Goal: Task Accomplishment & Management: Manage account settings

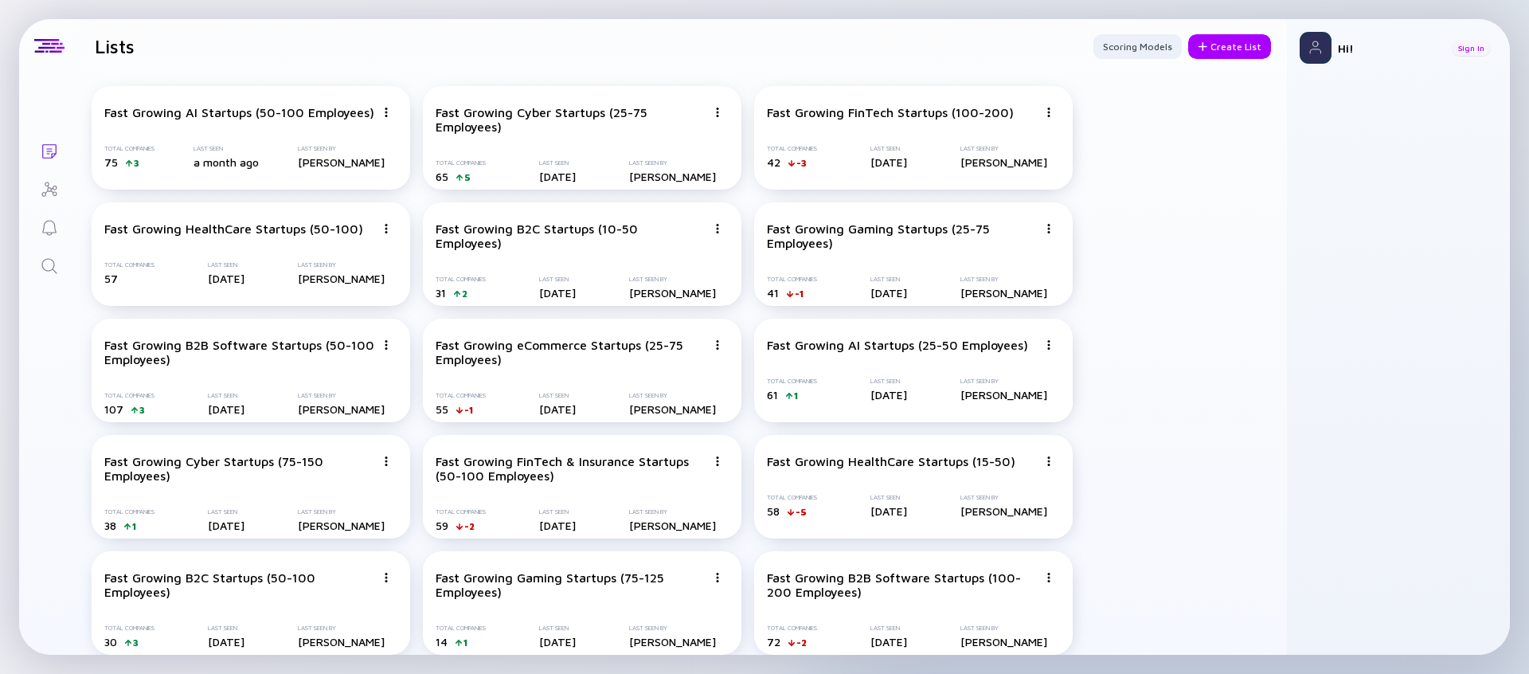
click at [1467, 45] on div "Sign In" at bounding box center [1471, 48] width 39 height 16
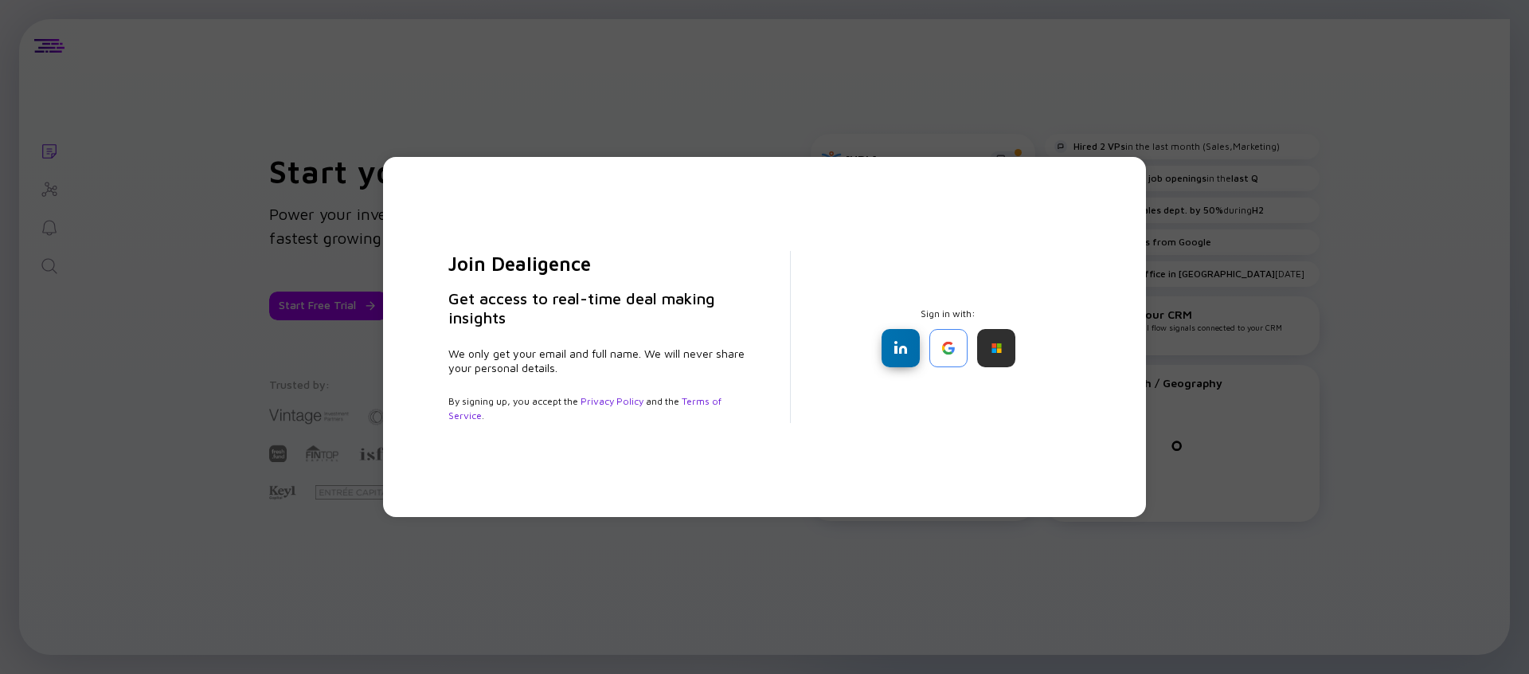
click at [911, 356] on div at bounding box center [901, 348] width 38 height 38
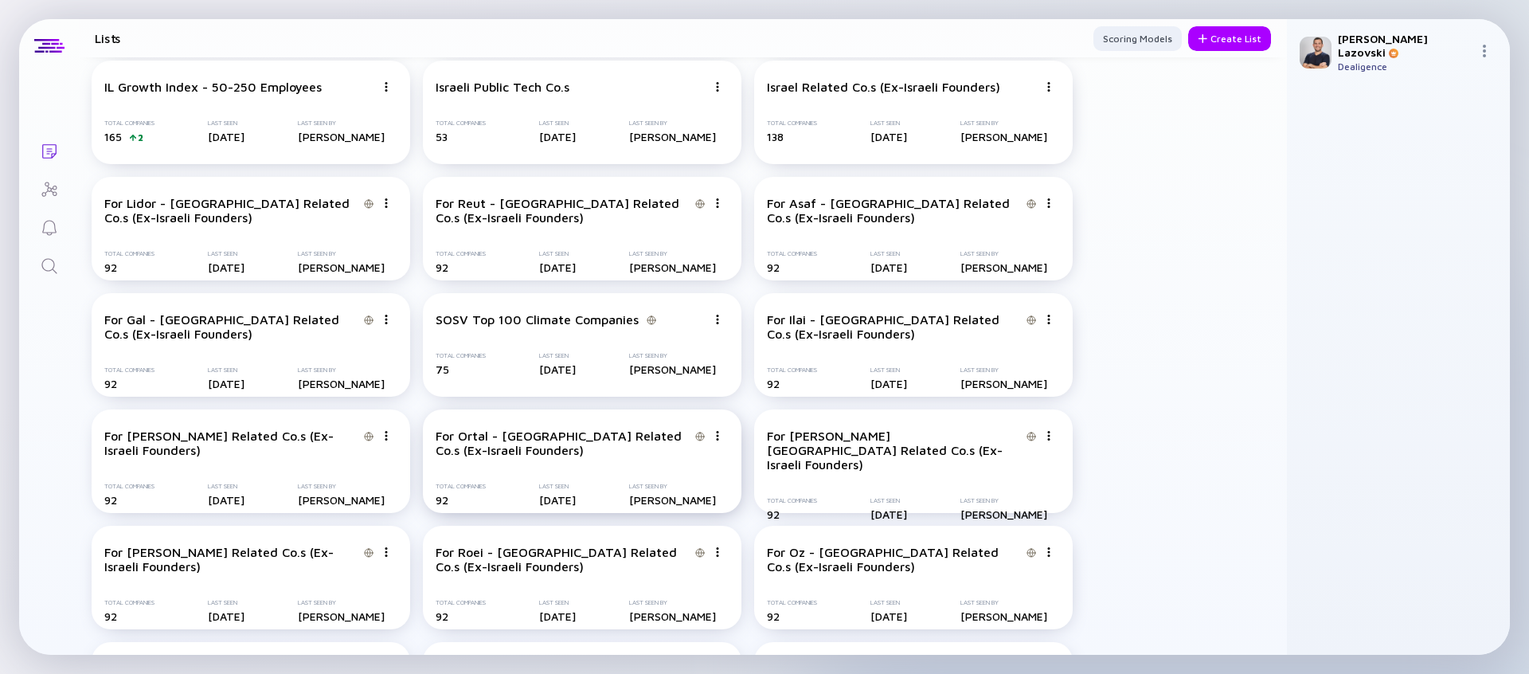
scroll to position [2687, 0]
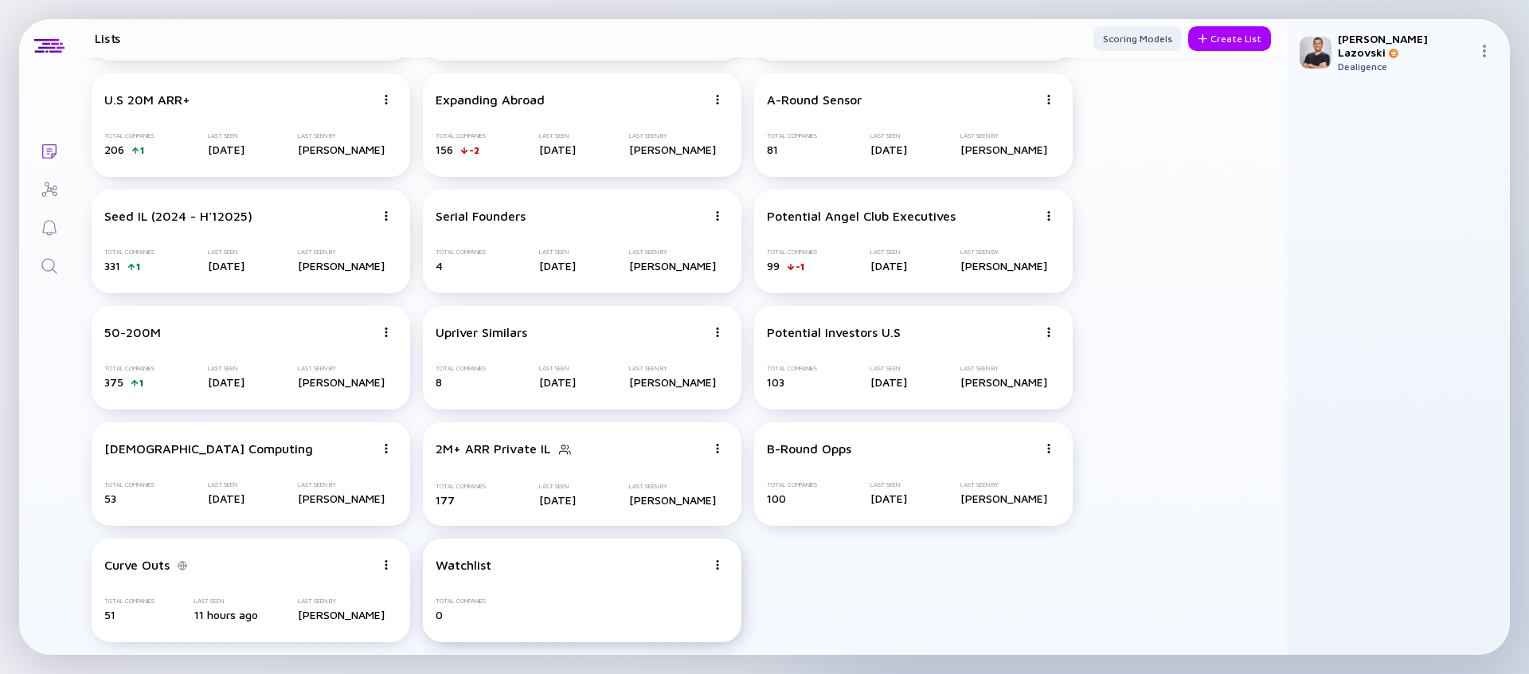
click at [639, 514] on div "Edit List" at bounding box center [661, 505] width 95 height 32
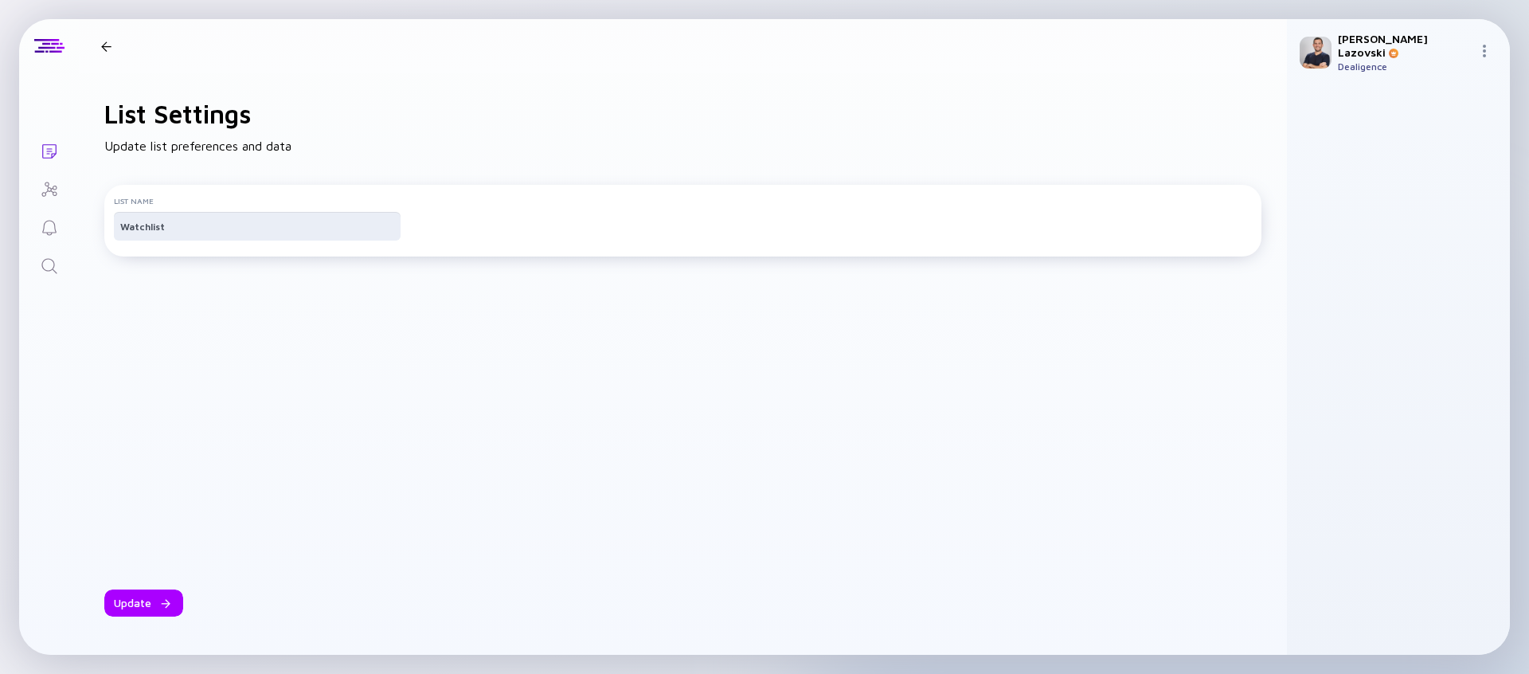
click at [245, 233] on input "Watchlist" at bounding box center [257, 226] width 274 height 16
type input "Fintech List"
click at [128, 599] on div "Update" at bounding box center [143, 602] width 79 height 27
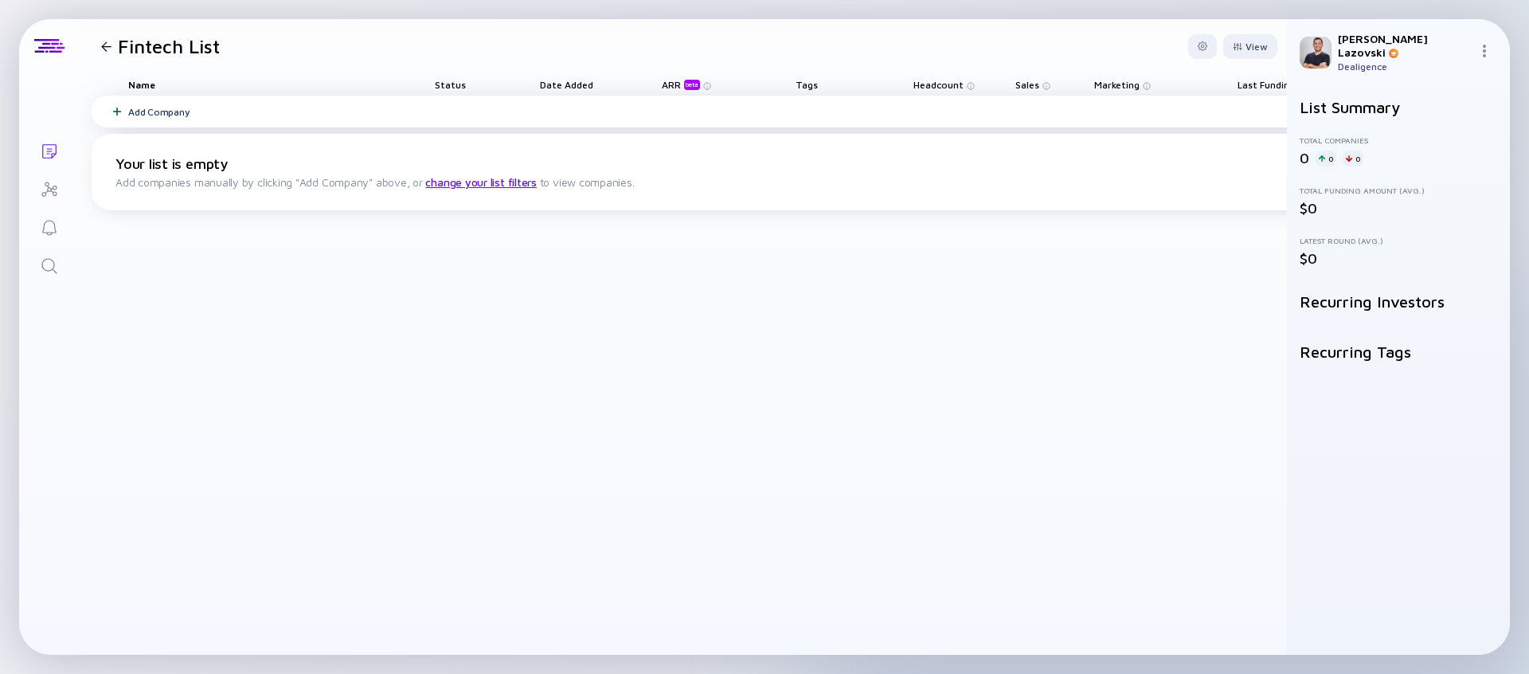
click at [494, 120] on div "Add Company" at bounding box center [765, 112] width 1346 height 32
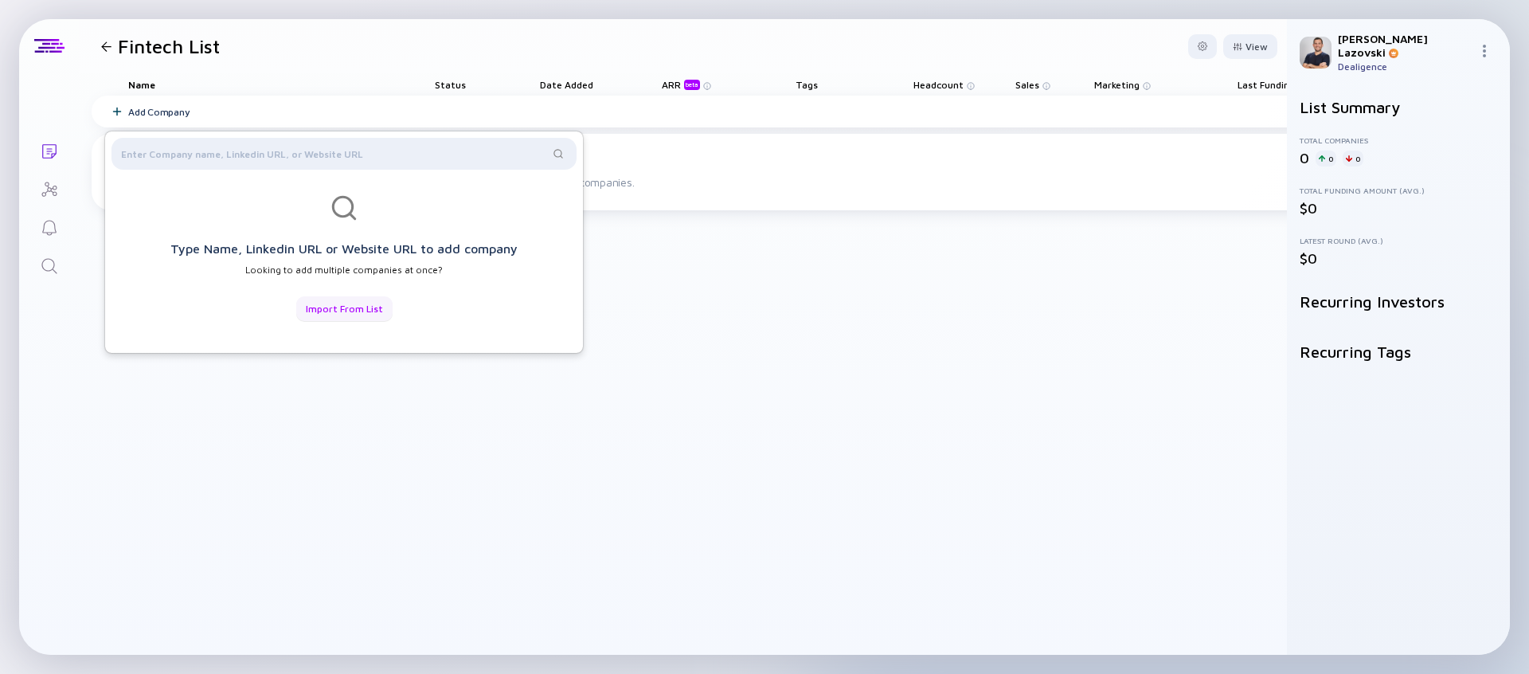
click at [372, 312] on div "Import from List" at bounding box center [344, 308] width 96 height 25
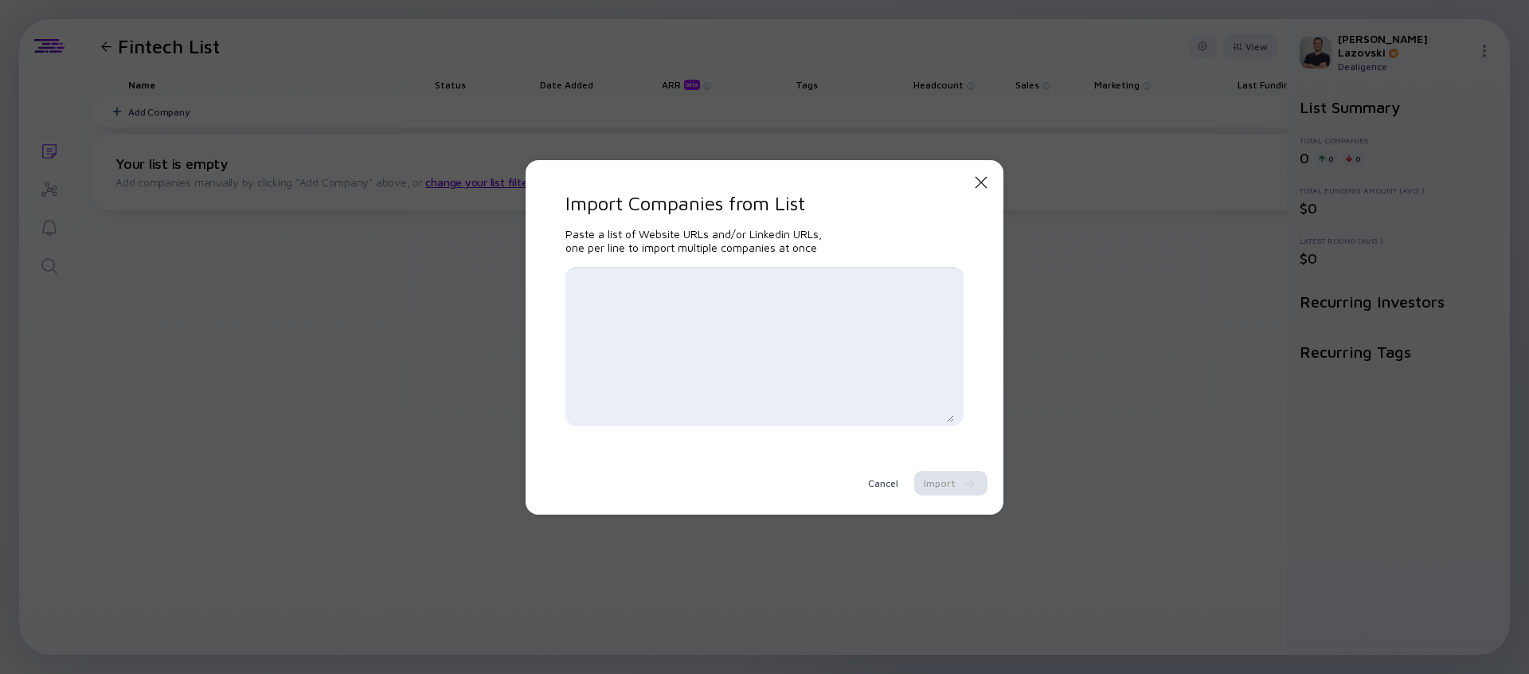
click at [665, 321] on textarea at bounding box center [764, 346] width 379 height 151
paste textarea "http://www.pinnaclera.com http://www.finvero.com http://www.tryperdiem.com http…"
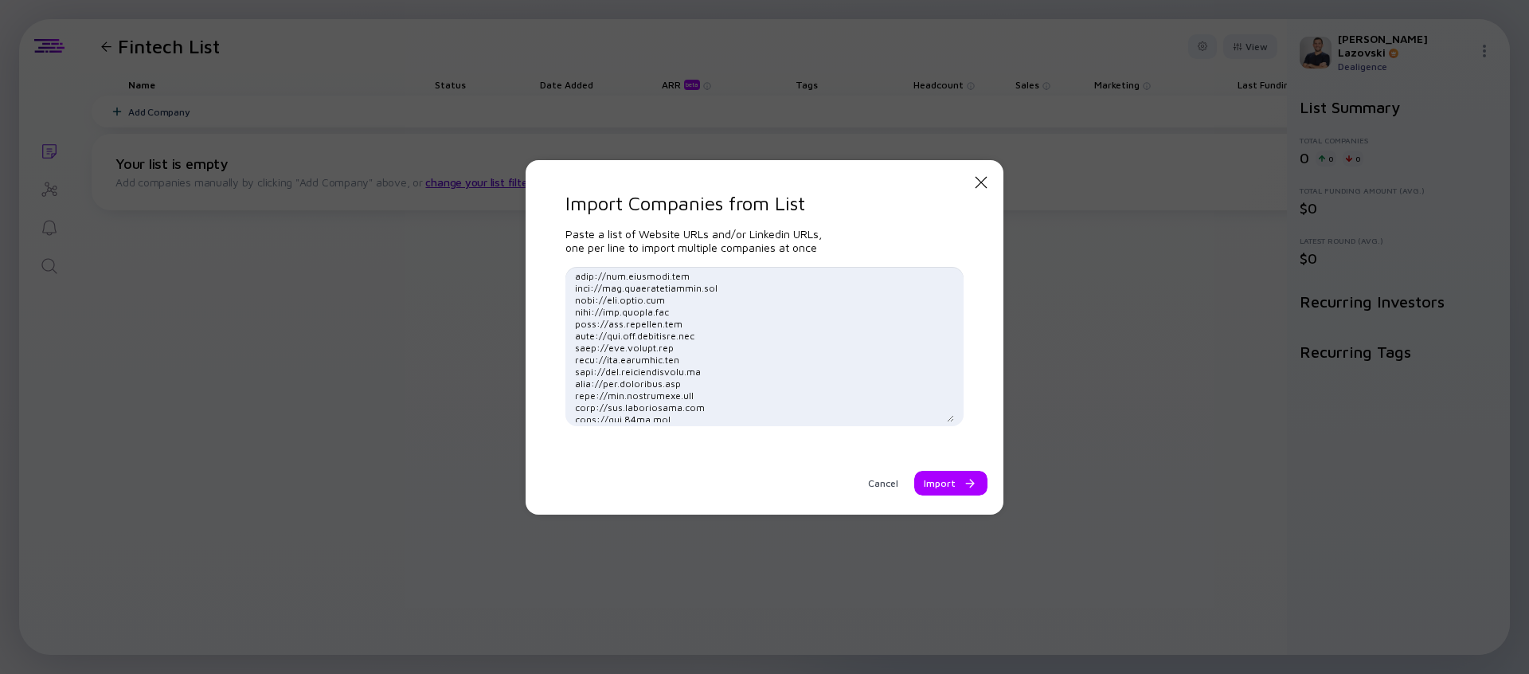
type textarea "http://www.pinnaclera.com http://www.finvero.com http://www.tryperdiem.com http…"
click at [959, 467] on div "Cancel Import" at bounding box center [764, 381] width 398 height 229
click at [957, 477] on div "Import" at bounding box center [950, 483] width 73 height 25
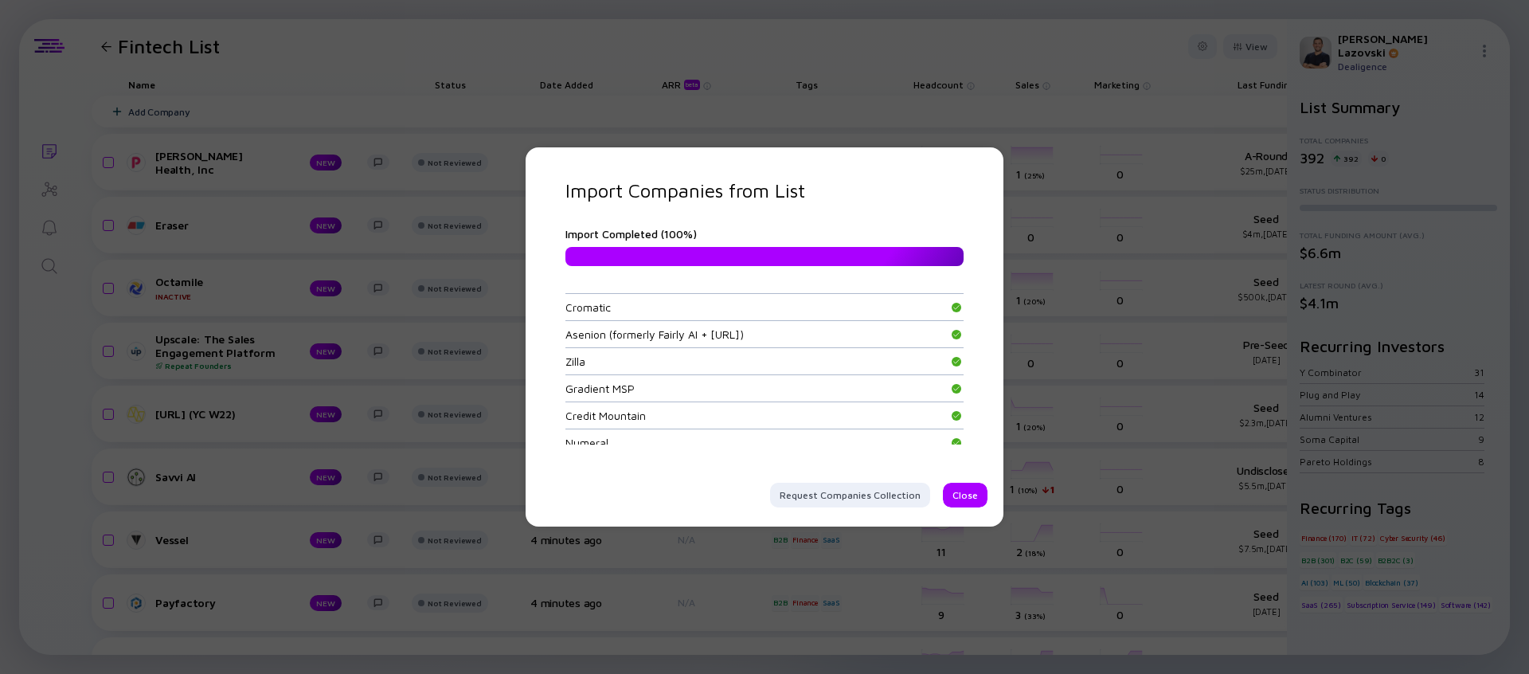
scroll to position [12957, 0]
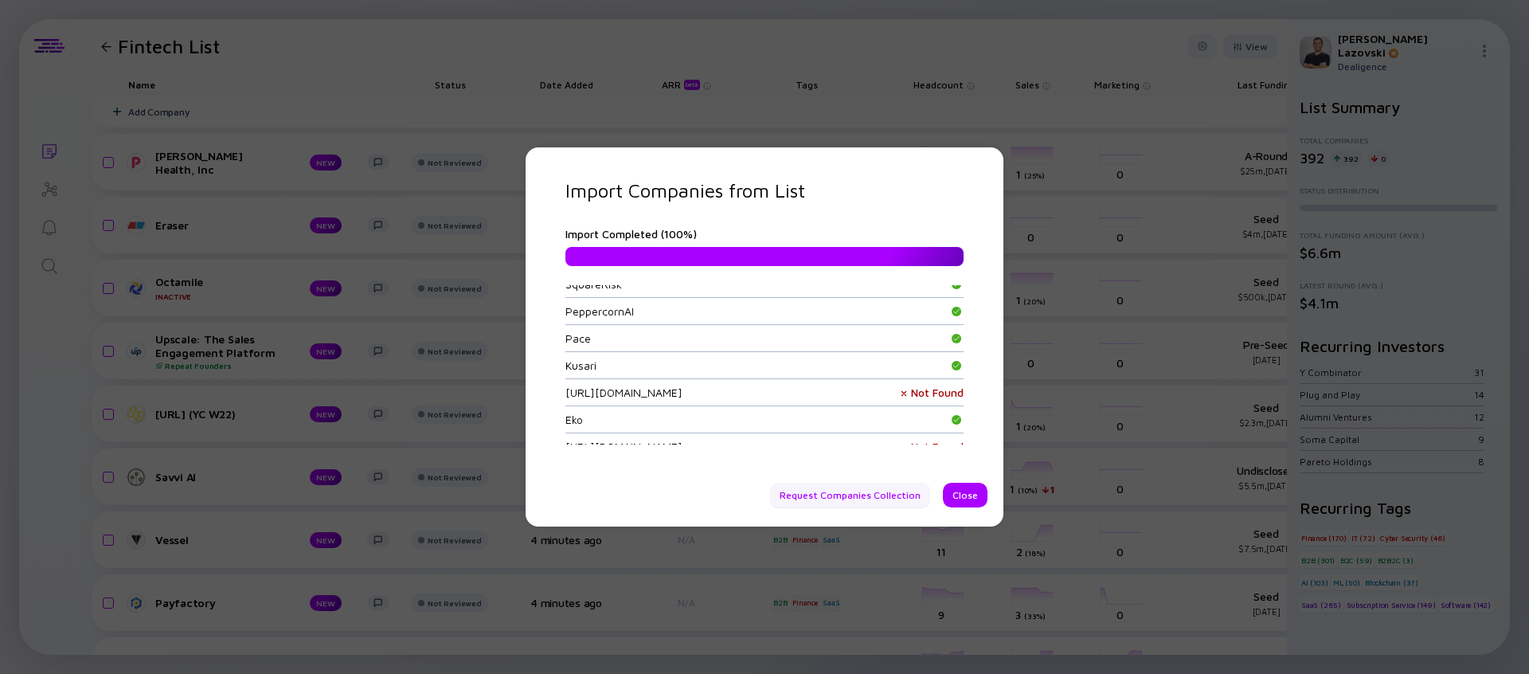
click at [815, 503] on div "Request Companies Collection" at bounding box center [850, 495] width 160 height 25
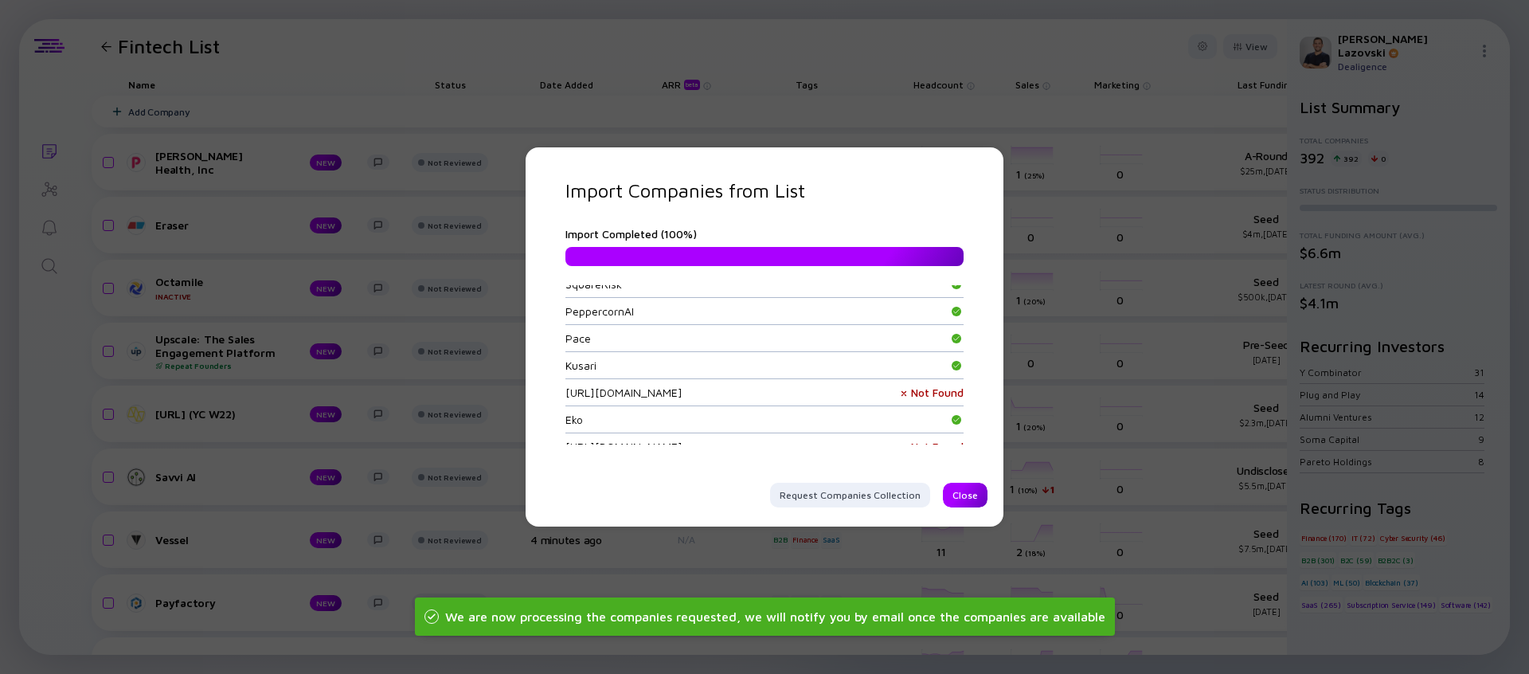
click at [959, 495] on div "Close" at bounding box center [965, 495] width 45 height 25
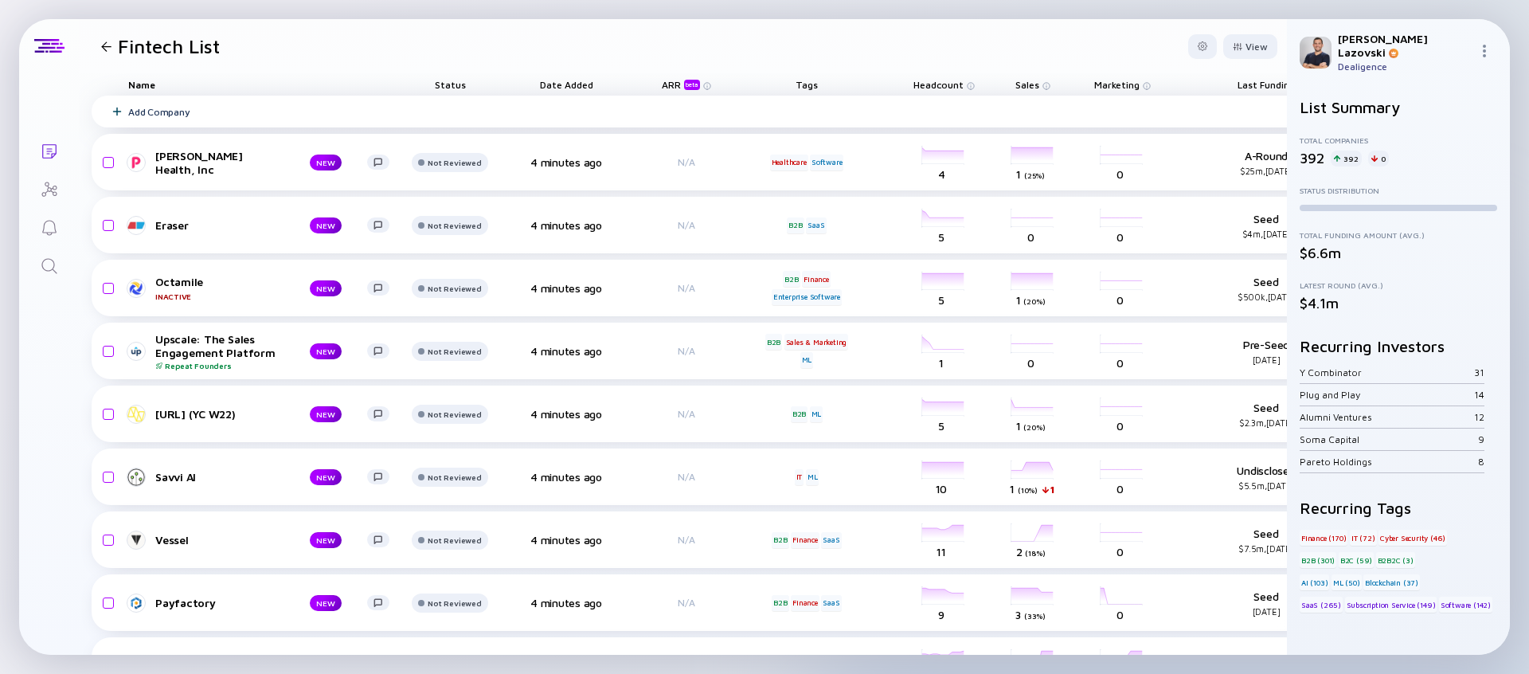
click at [605, 113] on div "Add Company" at bounding box center [781, 112] width 1378 height 32
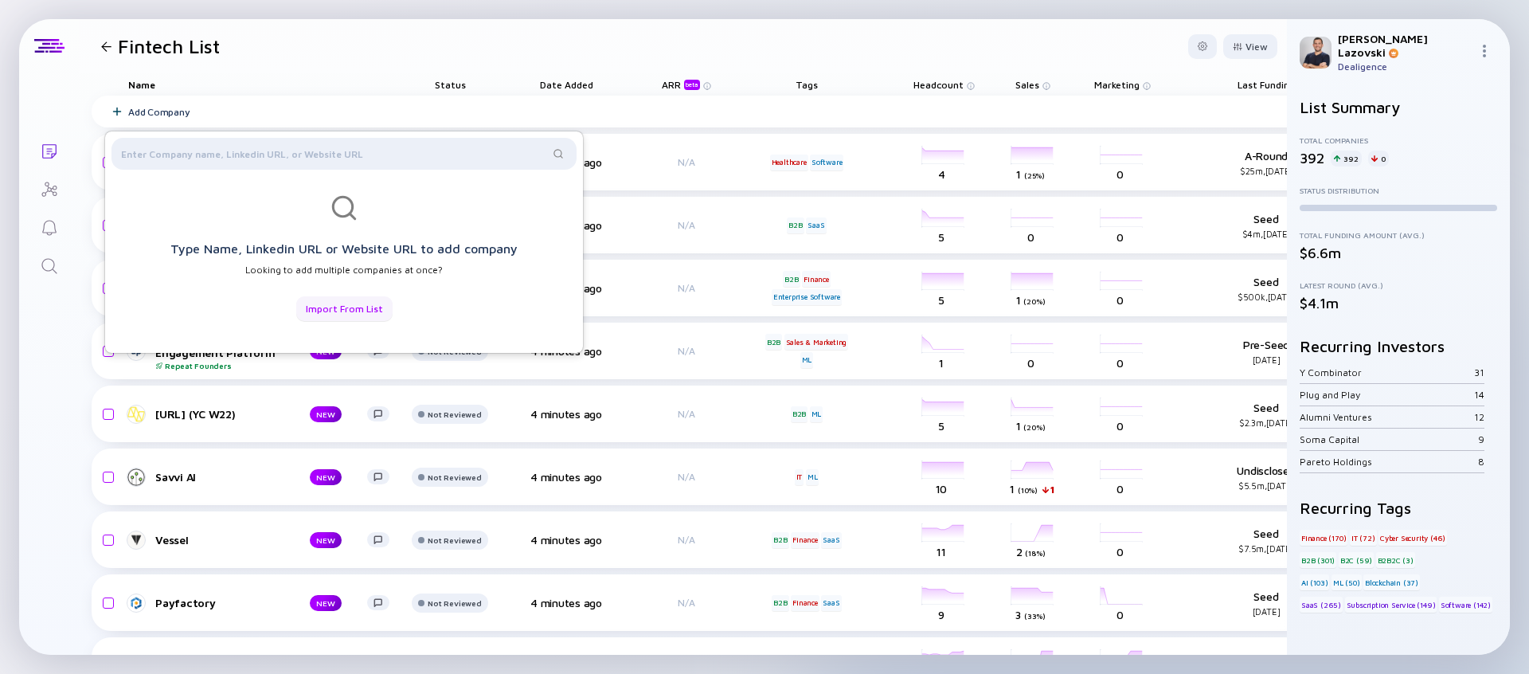
click at [362, 303] on div "Import from List" at bounding box center [344, 308] width 96 height 25
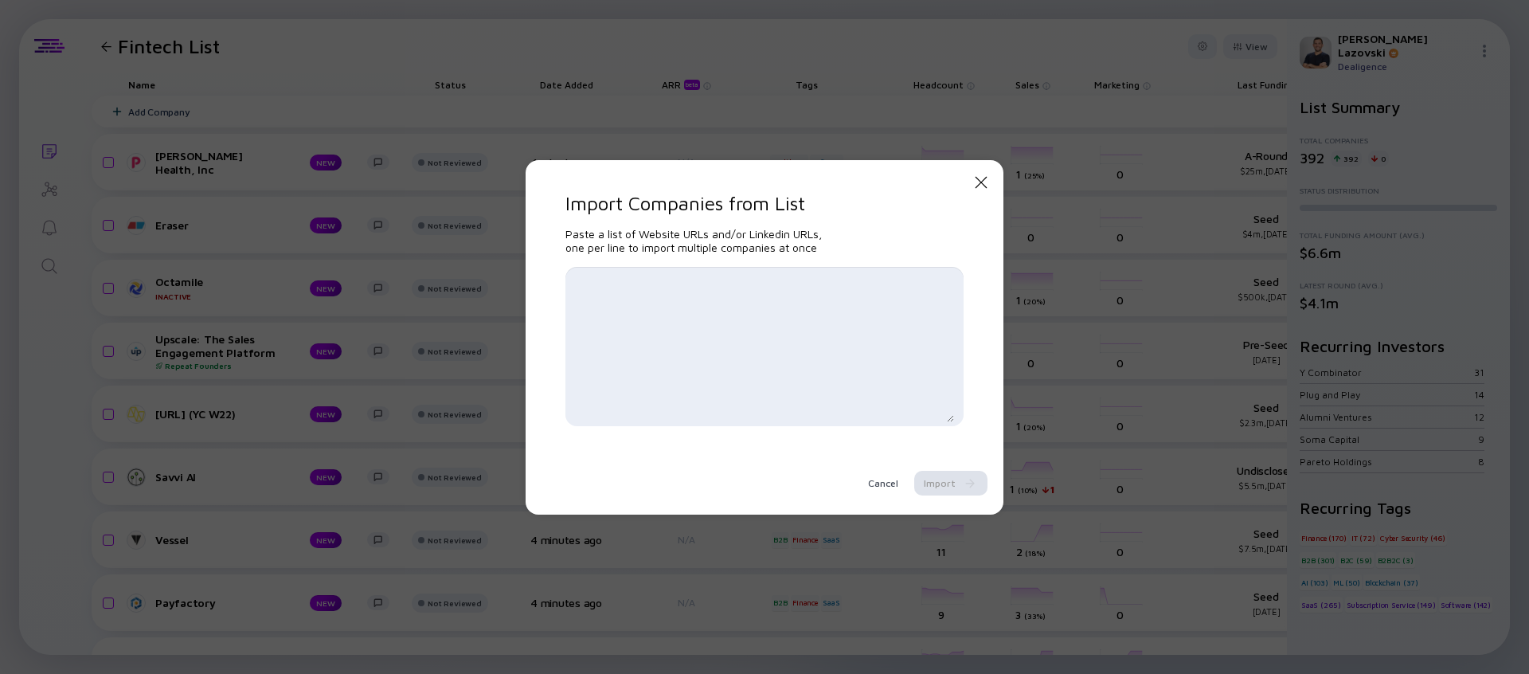
click at [651, 299] on textarea at bounding box center [764, 346] width 379 height 151
paste textarea "http://www.quantivrisk.com http://www.forum3.com http://www.getaboard.co http:/…"
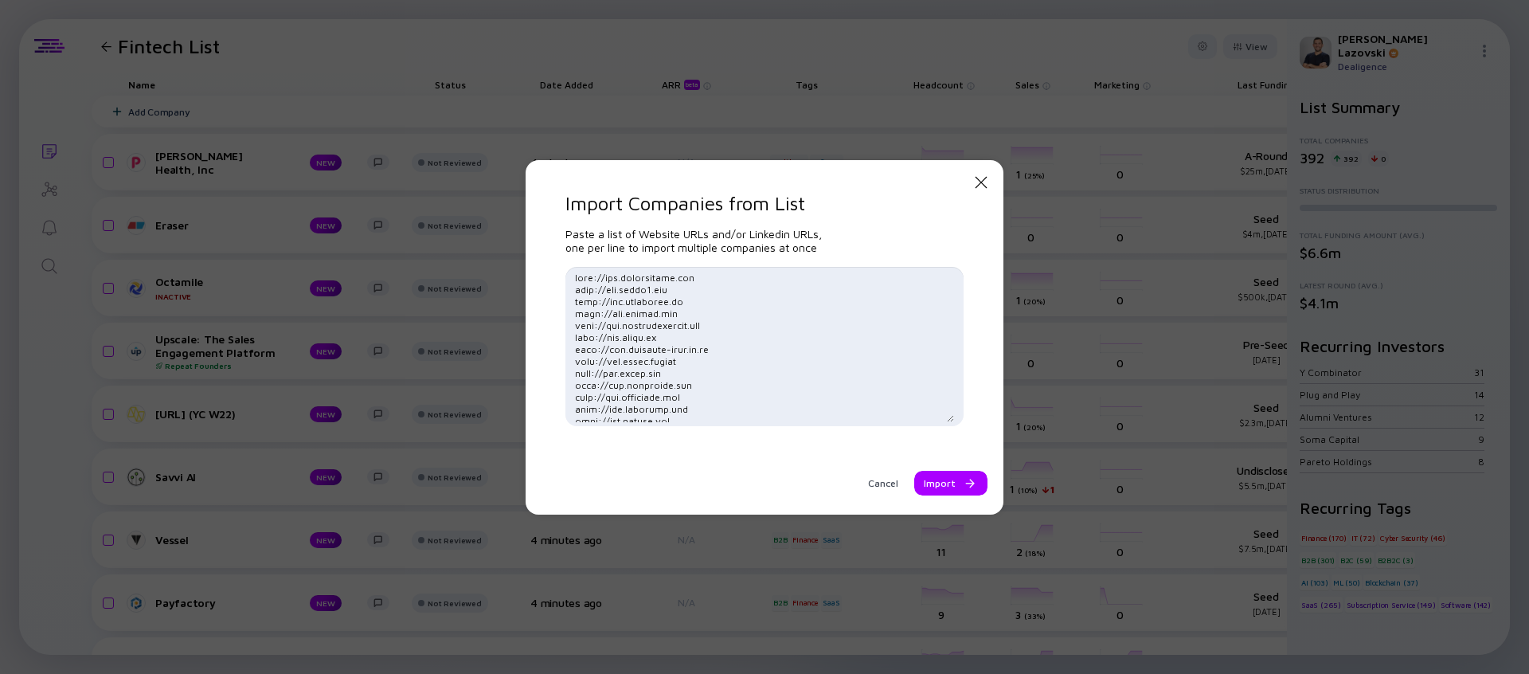
scroll to position [5848, 0]
type textarea "http://www.quantivrisk.com http://www.forum3.com http://www.getaboard.co http:/…"
click at [964, 485] on div at bounding box center [967, 484] width 10 height 10
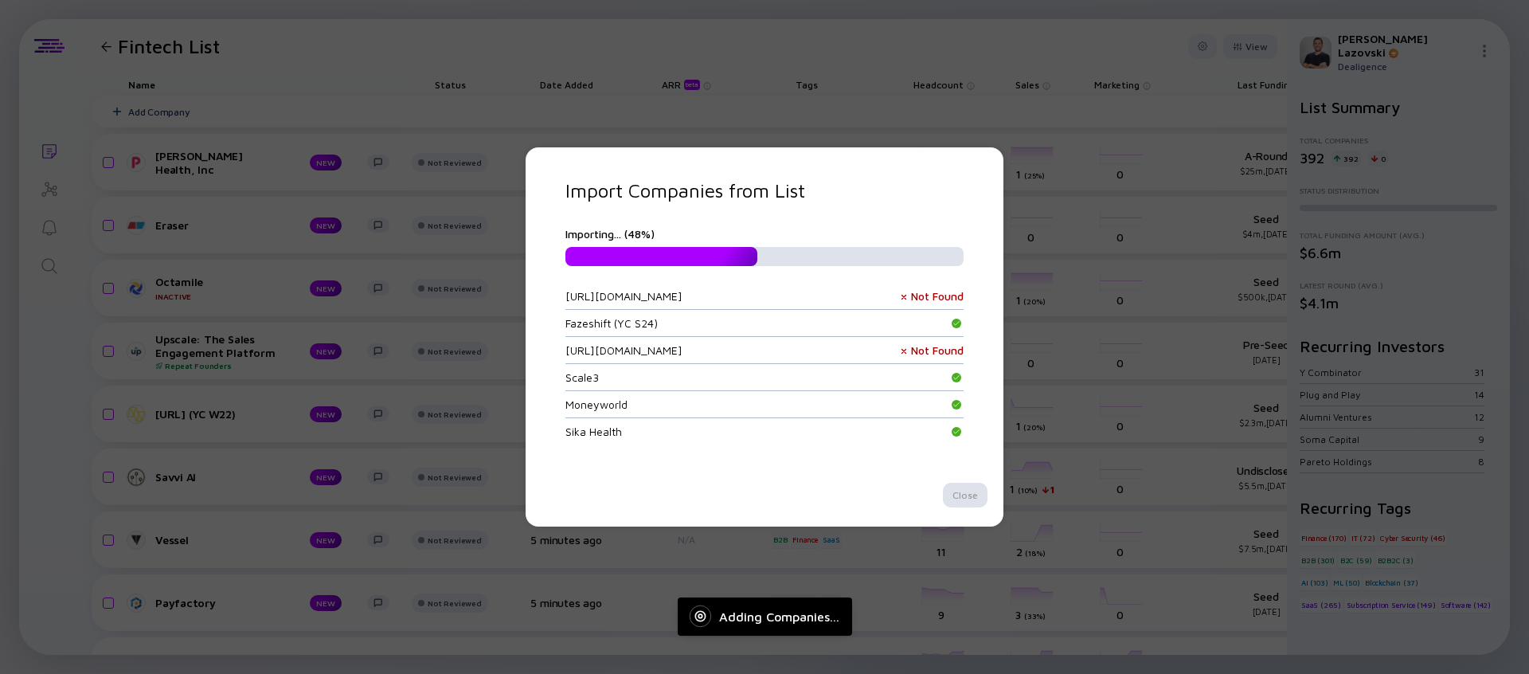
scroll to position [6754, 0]
drag, startPoint x: 665, startPoint y: 358, endPoint x: 546, endPoint y: 356, distance: 118.7
click at [546, 356] on div "Import Companies from List Importing... ( 48 %) QuantivRisk Forum3 http://www.g…" at bounding box center [765, 336] width 478 height 379
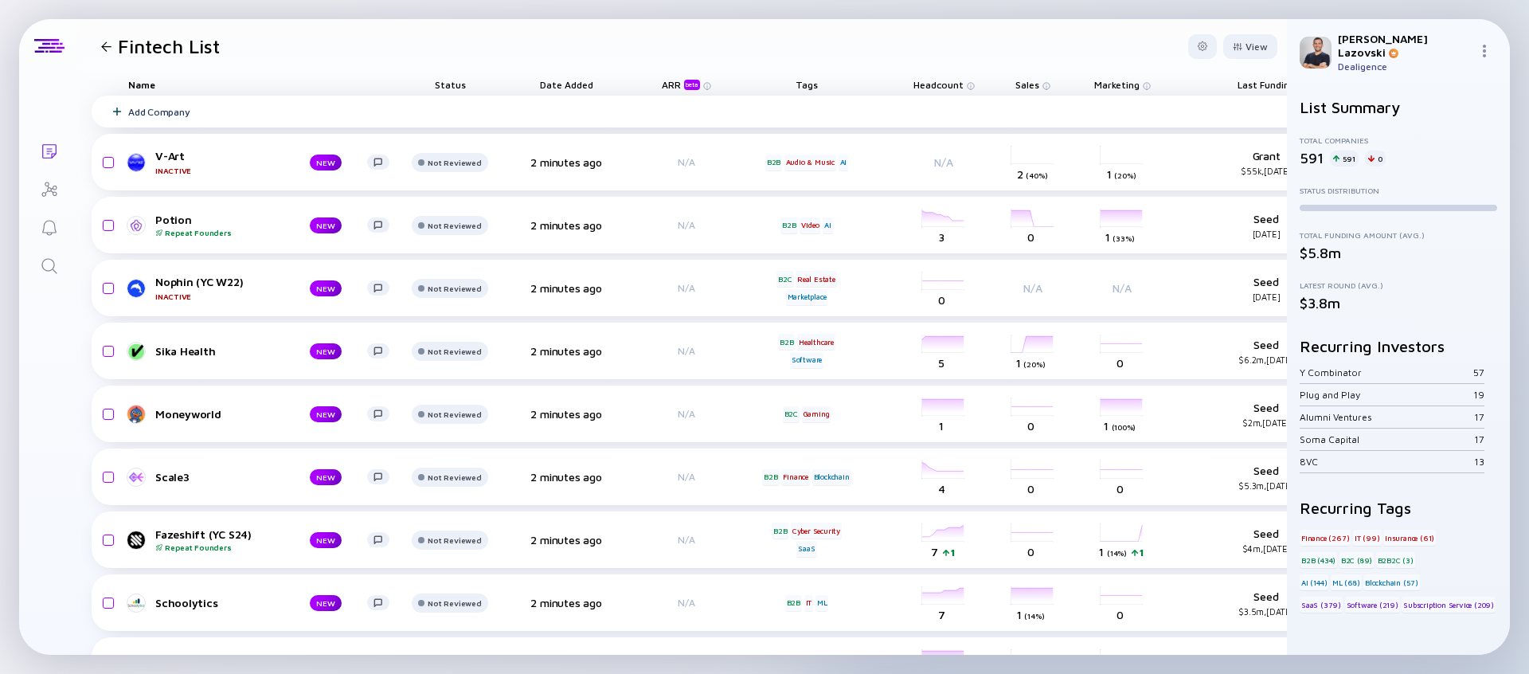
click at [415, 111] on div "Add Company" at bounding box center [781, 112] width 1378 height 32
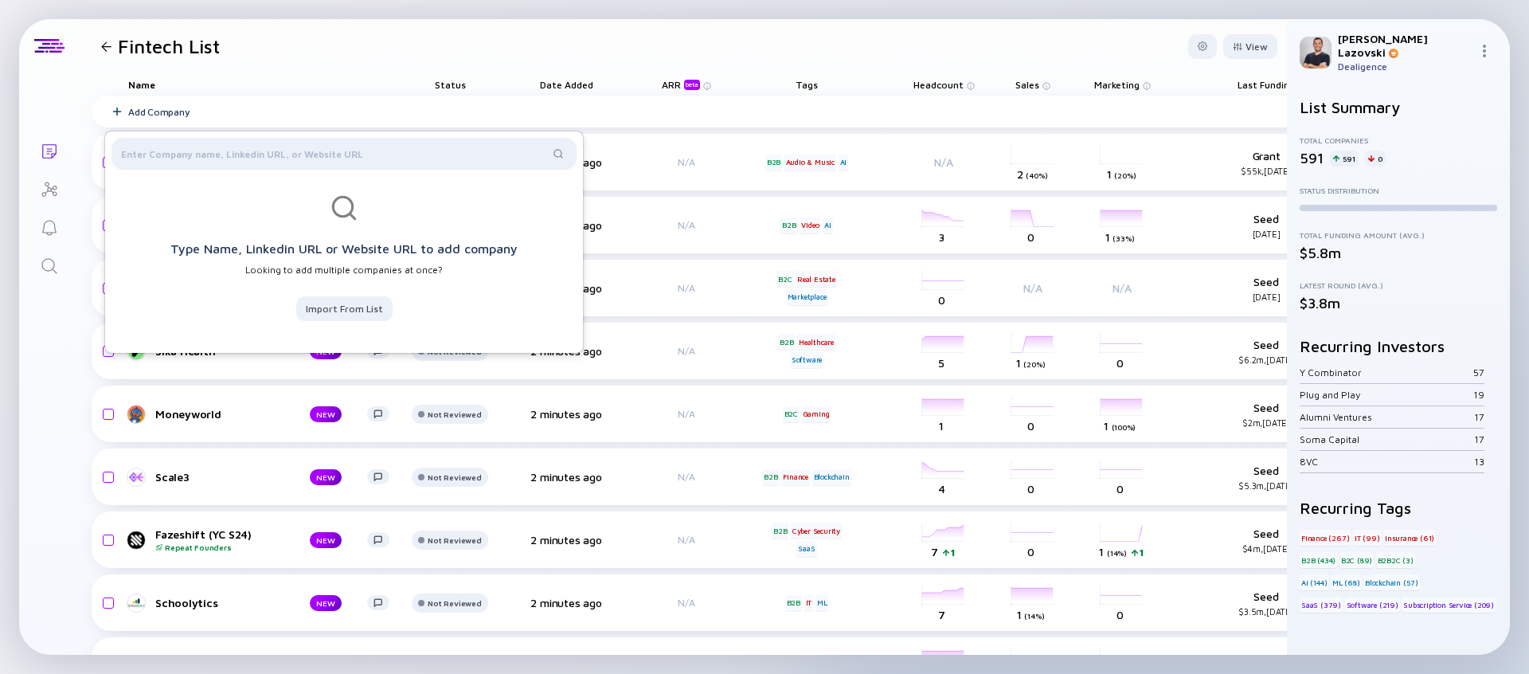
click at [348, 322] on div "Type Name, Linkedin URL or Website URL to add company Looking to add multiple c…" at bounding box center [344, 264] width 478 height 139
click at [353, 307] on div "Import from List" at bounding box center [344, 308] width 96 height 25
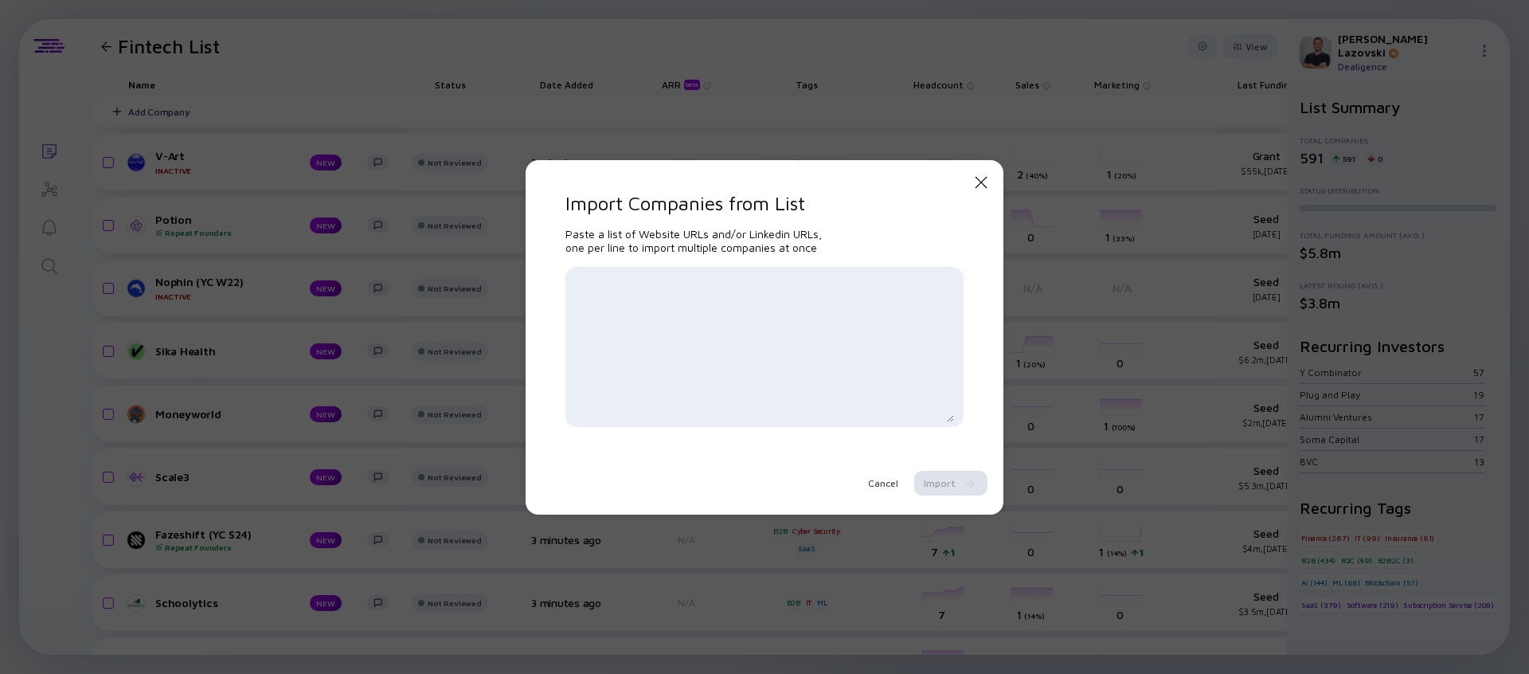
click at [707, 267] on div at bounding box center [764, 346] width 398 height 159
click at [691, 295] on textarea at bounding box center [764, 346] width 379 height 151
paste textarea "Kipling Secure [URL] [URL][DOMAIN_NAME] QuantivRisk [URL][DOMAIN_NAME] [URL][DO…"
type textarea "Kipling Secure [URL] [URL][DOMAIN_NAME] QuantivRisk [URL][DOMAIN_NAME] [URL][DO…"
paste textarea "Kipling Secure [URL] [URL][DOMAIN_NAME] QuantivRisk [URL][DOMAIN_NAME] [URL][DO…"
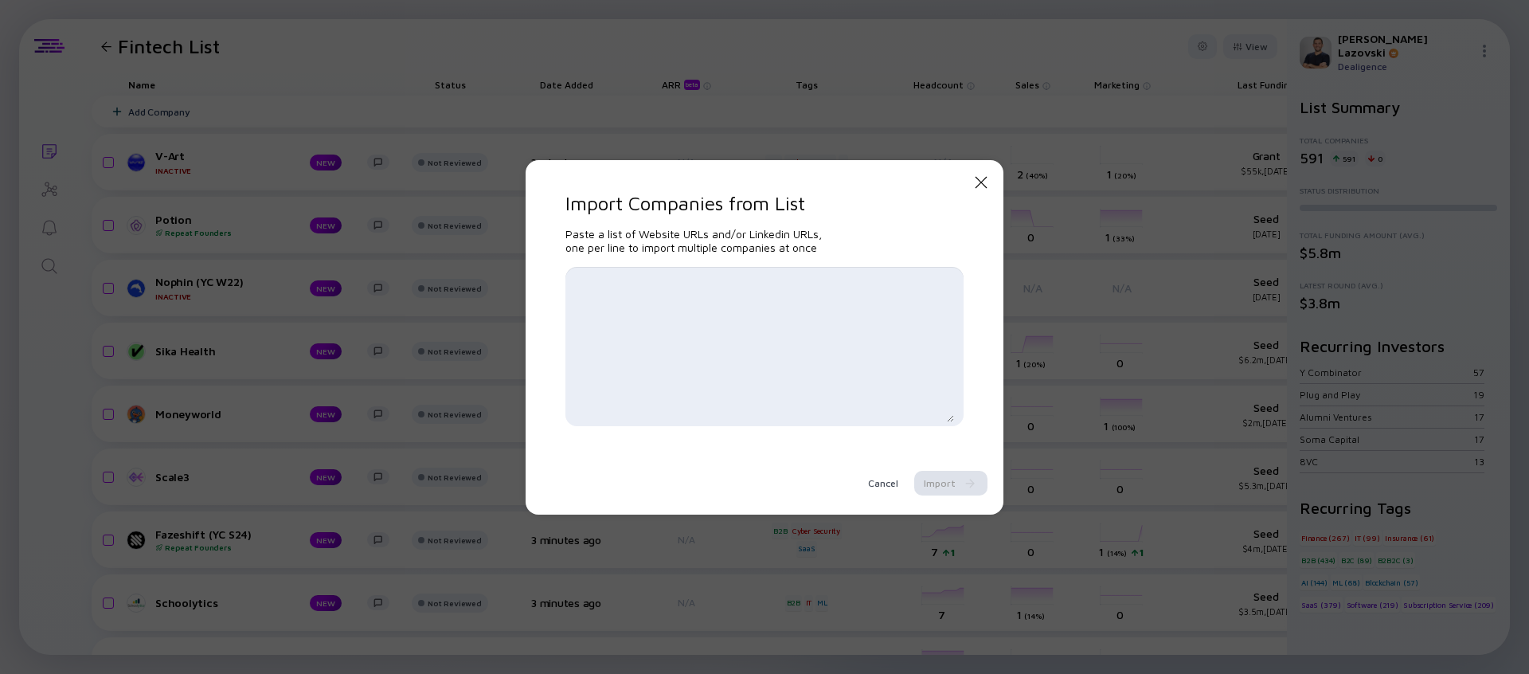
type textarea "Kipling Secure [URL] [URL][DOMAIN_NAME] QuantivRisk [URL][DOMAIN_NAME] [URL][DO…"
paste textarea "[URL] [URL][DOMAIN_NAME] [URL][DOMAIN_NAME] [URL][DOMAIN_NAME] [URL][DOMAIN_NAM…"
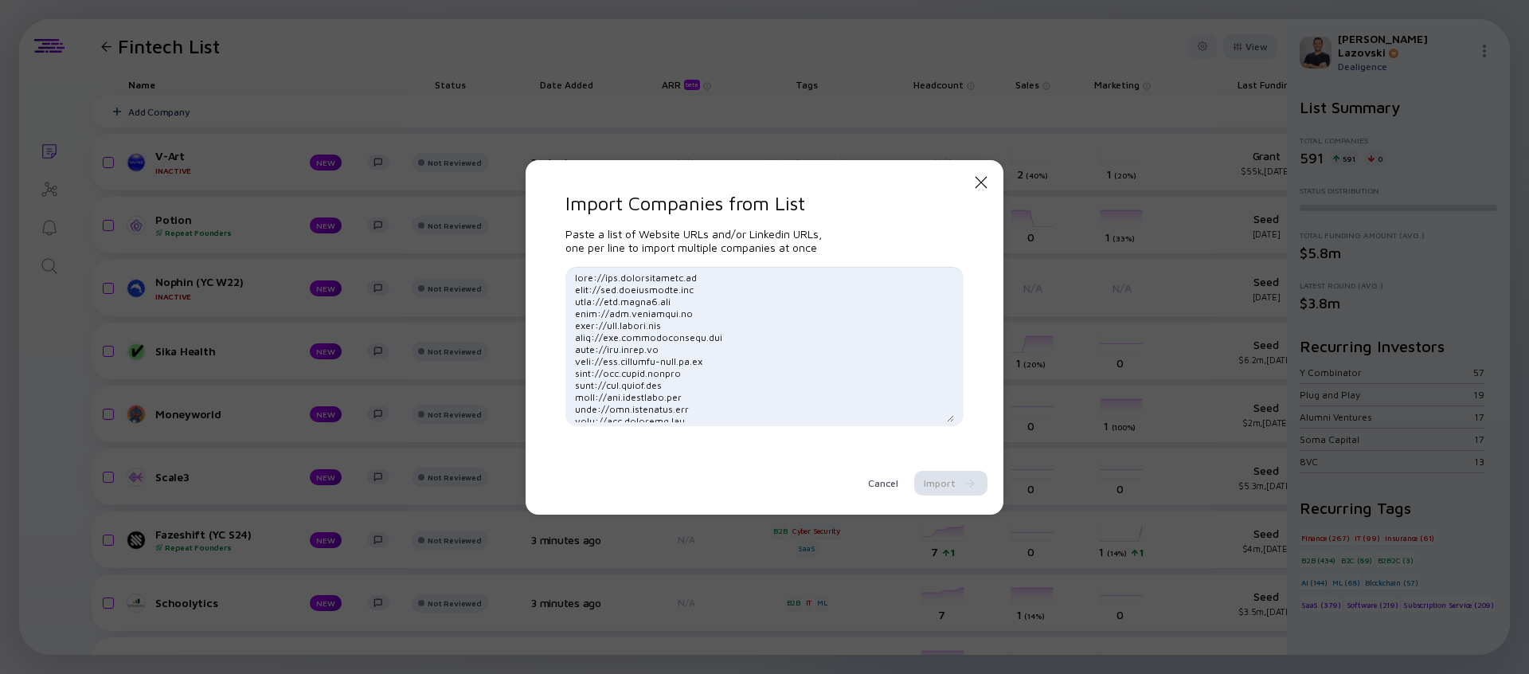
scroll to position [5859, 0]
type textarea "[URL] [URL][DOMAIN_NAME] [URL][DOMAIN_NAME] [URL][DOMAIN_NAME] [URL][DOMAIN_NAM…"
click at [925, 479] on div "Import" at bounding box center [950, 483] width 73 height 25
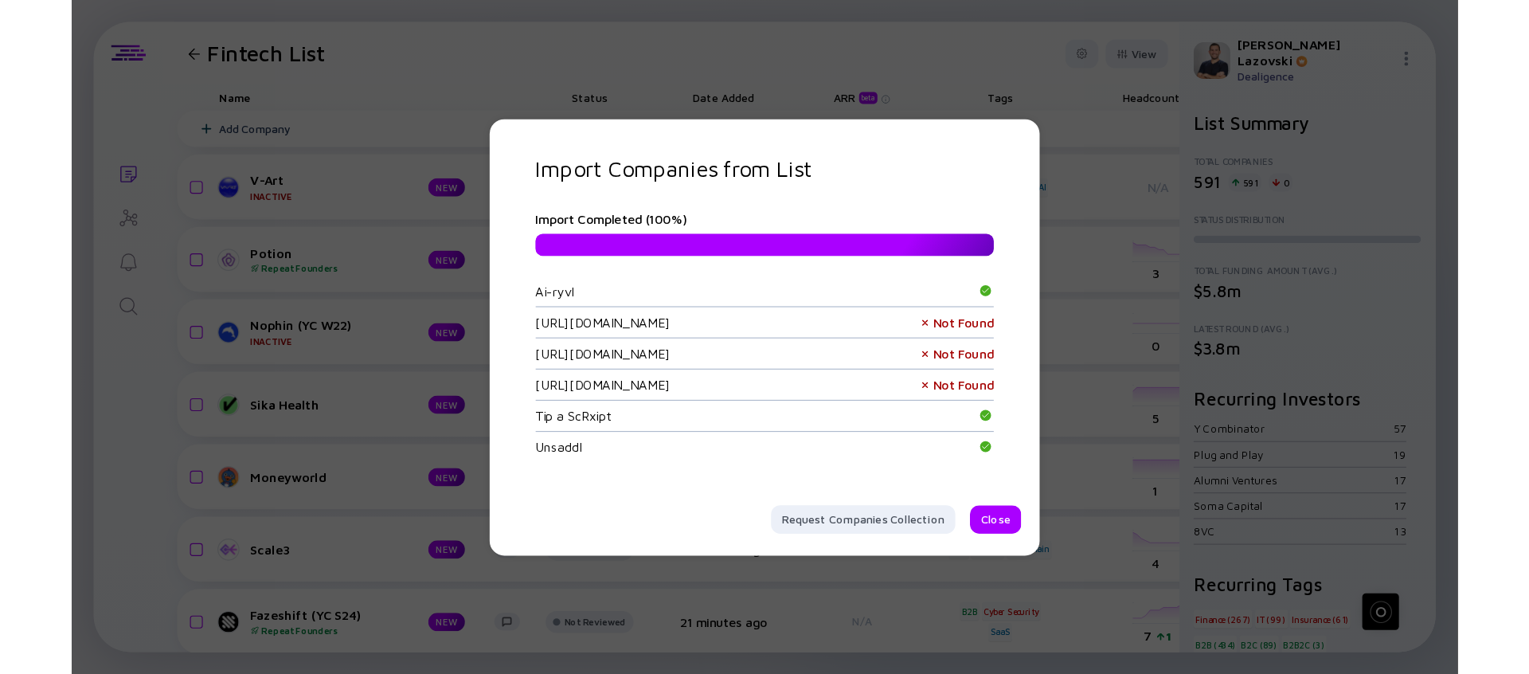
scroll to position [13979, 0]
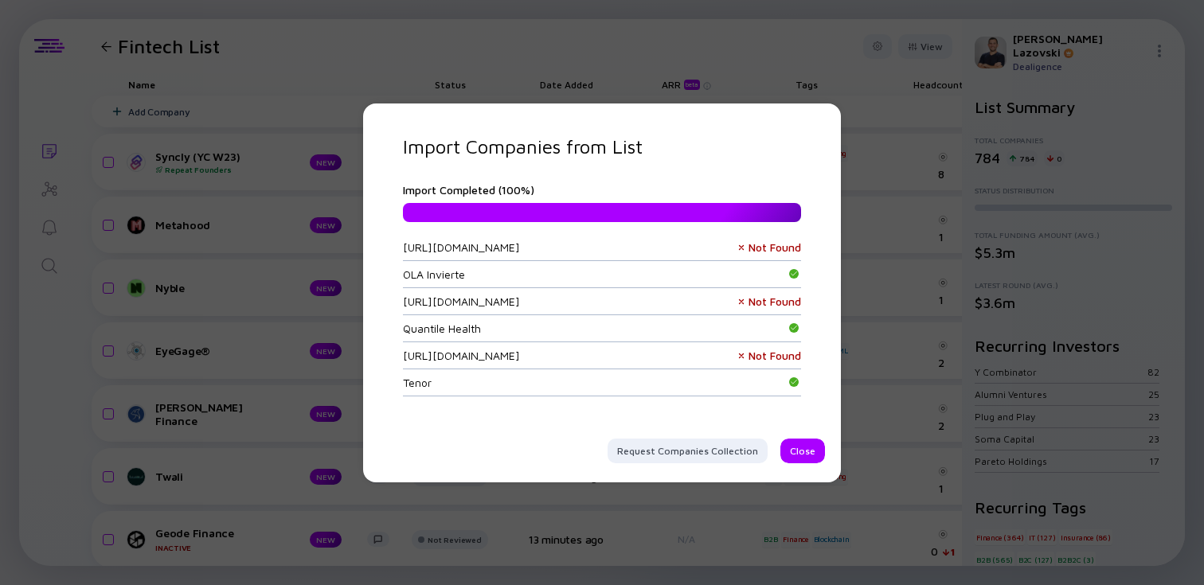
click at [675, 460] on div "Import Companies from List Import Completed ( 100 %) [URL] Not Found QuantivRis…" at bounding box center [602, 299] width 398 height 328
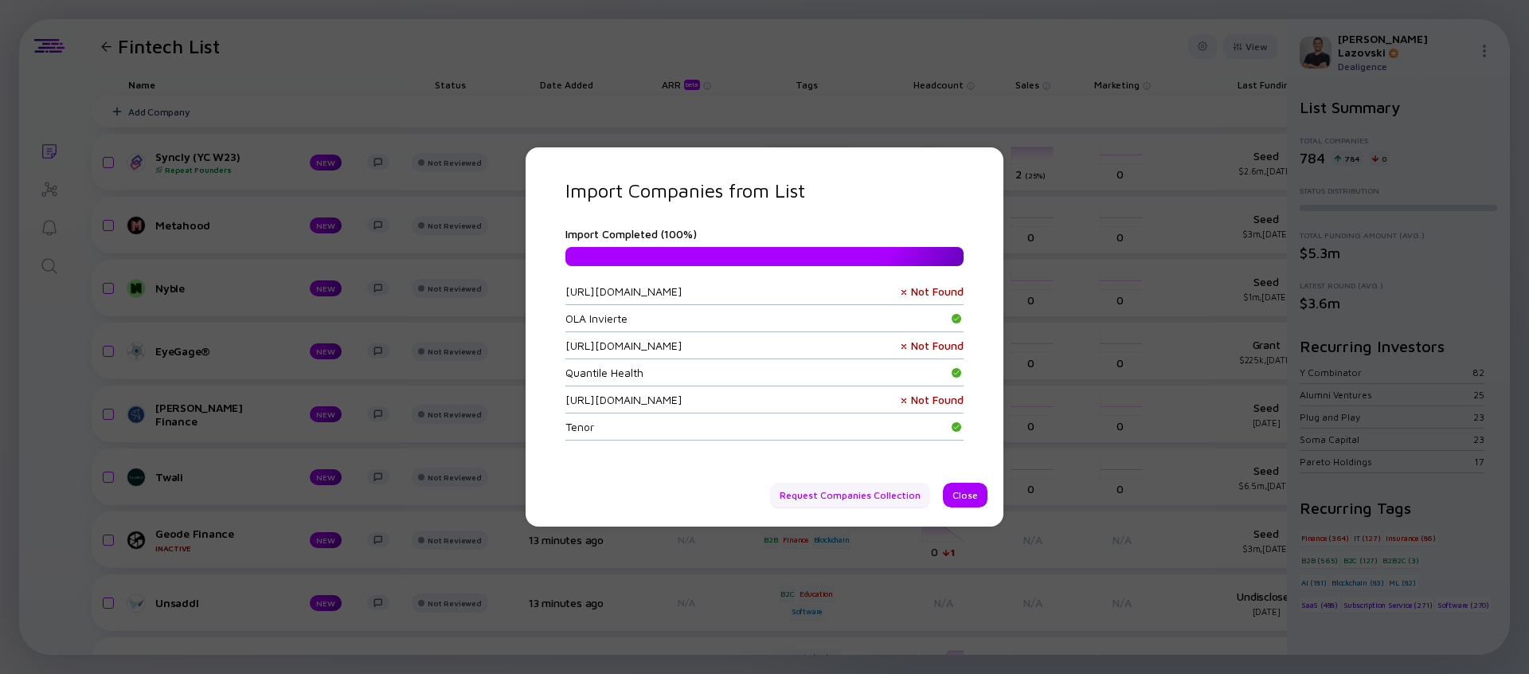
click at [677, 459] on div "Import Companies from List Import Completed ( 100 %) [URL] Not Found QuantivRis…" at bounding box center [764, 343] width 398 height 328
click at [823, 491] on div "Request Companies Collection" at bounding box center [850, 495] width 160 height 25
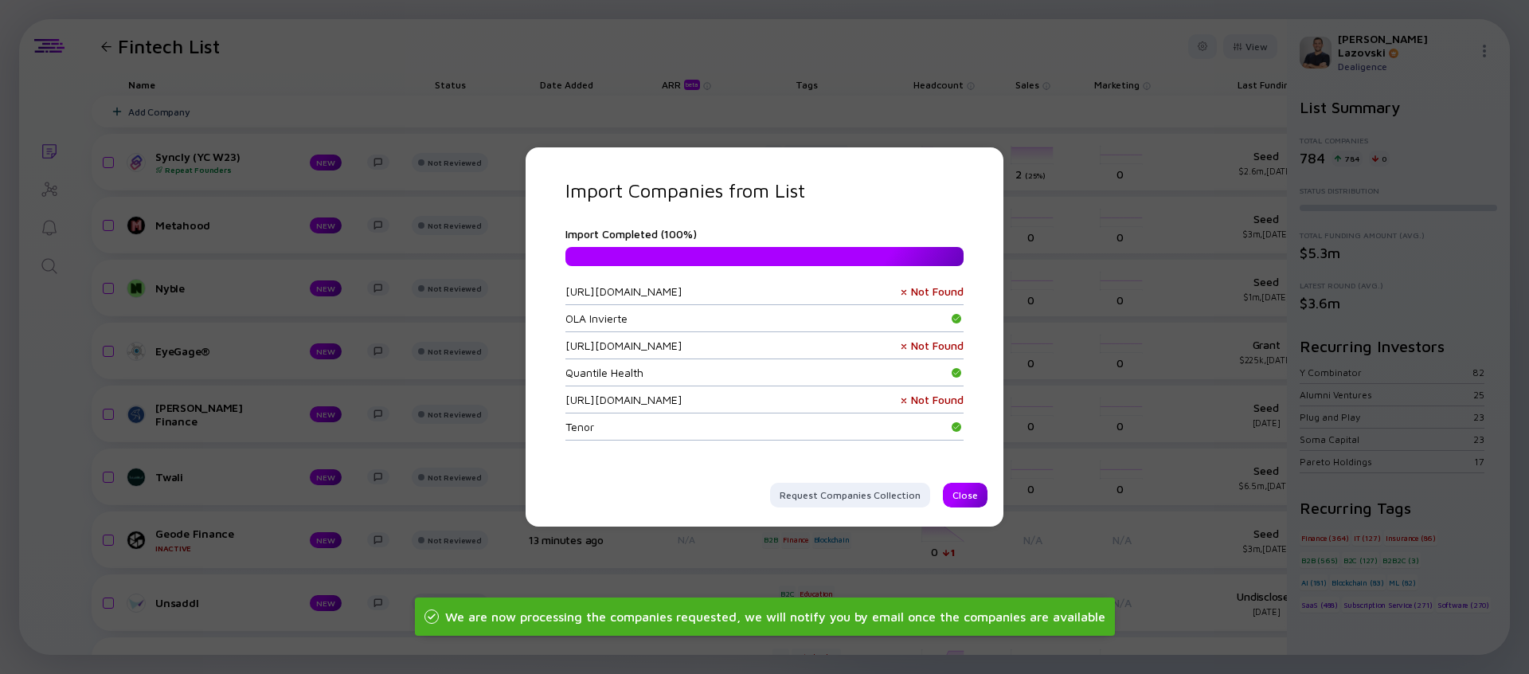
click at [969, 496] on div "Close" at bounding box center [965, 495] width 45 height 25
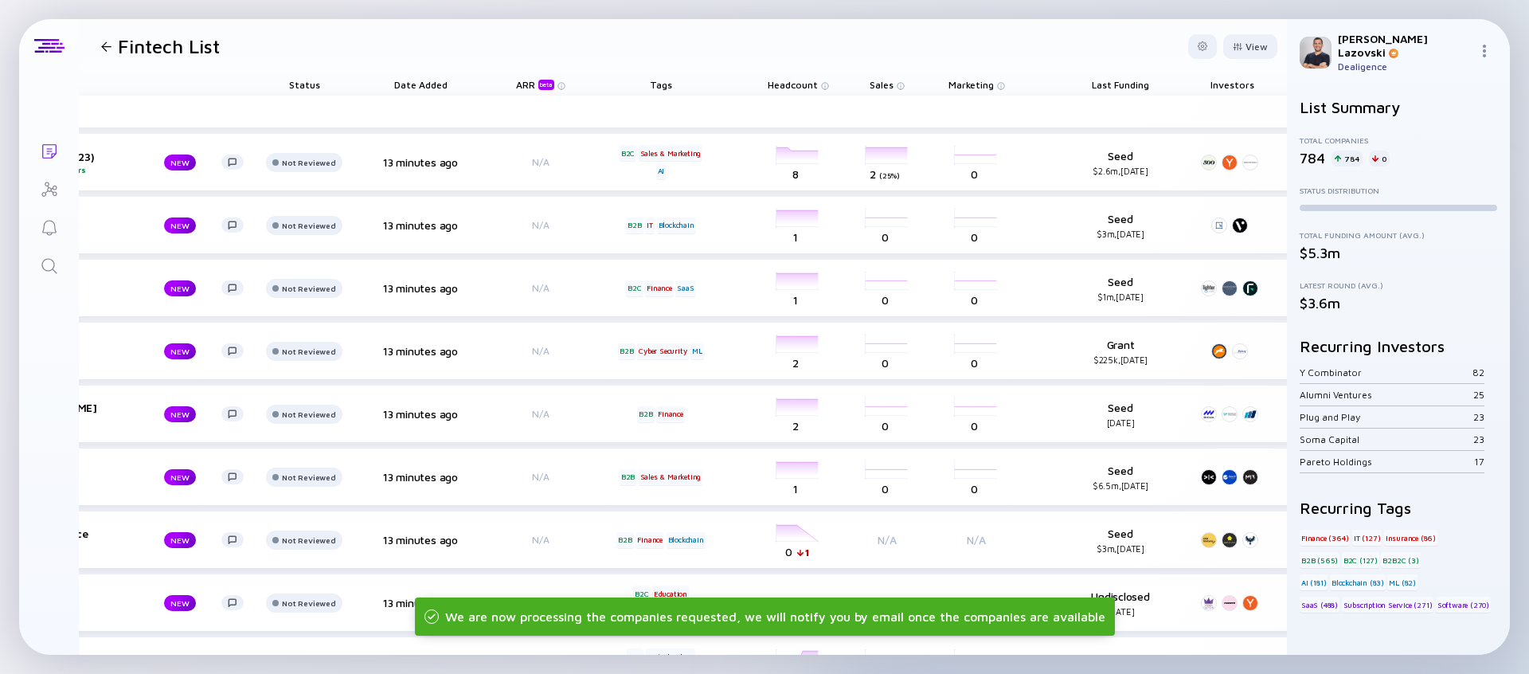
scroll to position [0, 213]
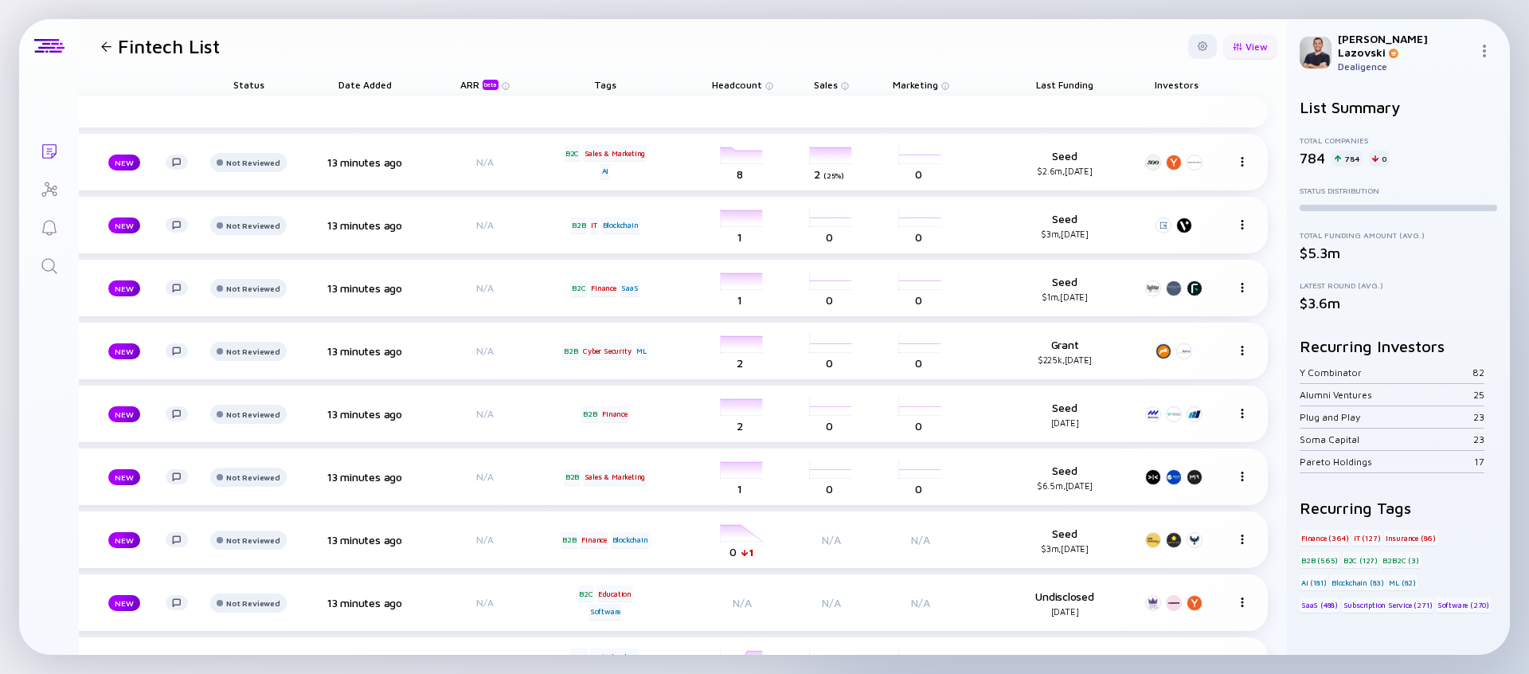
click at [1241, 49] on div "View" at bounding box center [1250, 46] width 54 height 25
click at [1174, 240] on div "Growth % (6m)" at bounding box center [1211, 237] width 107 height 32
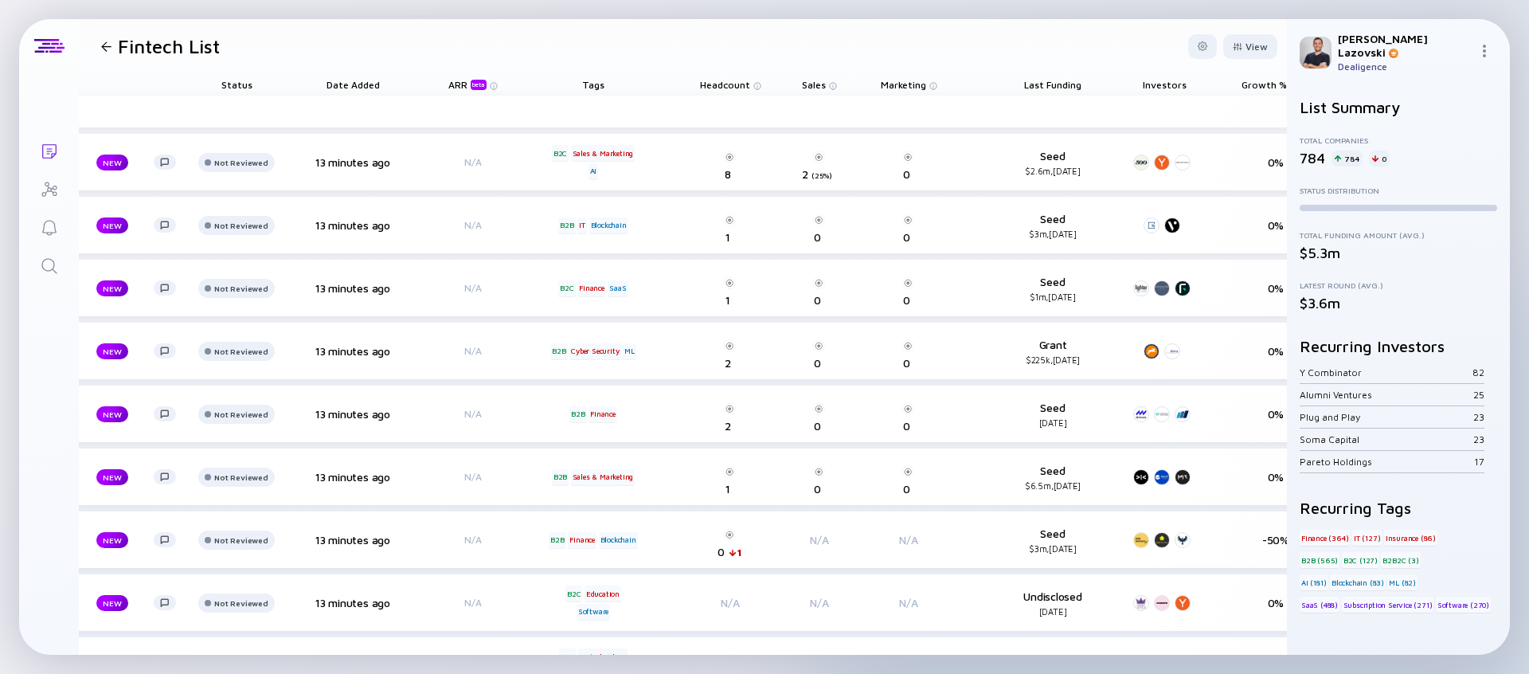
scroll to position [0, 317]
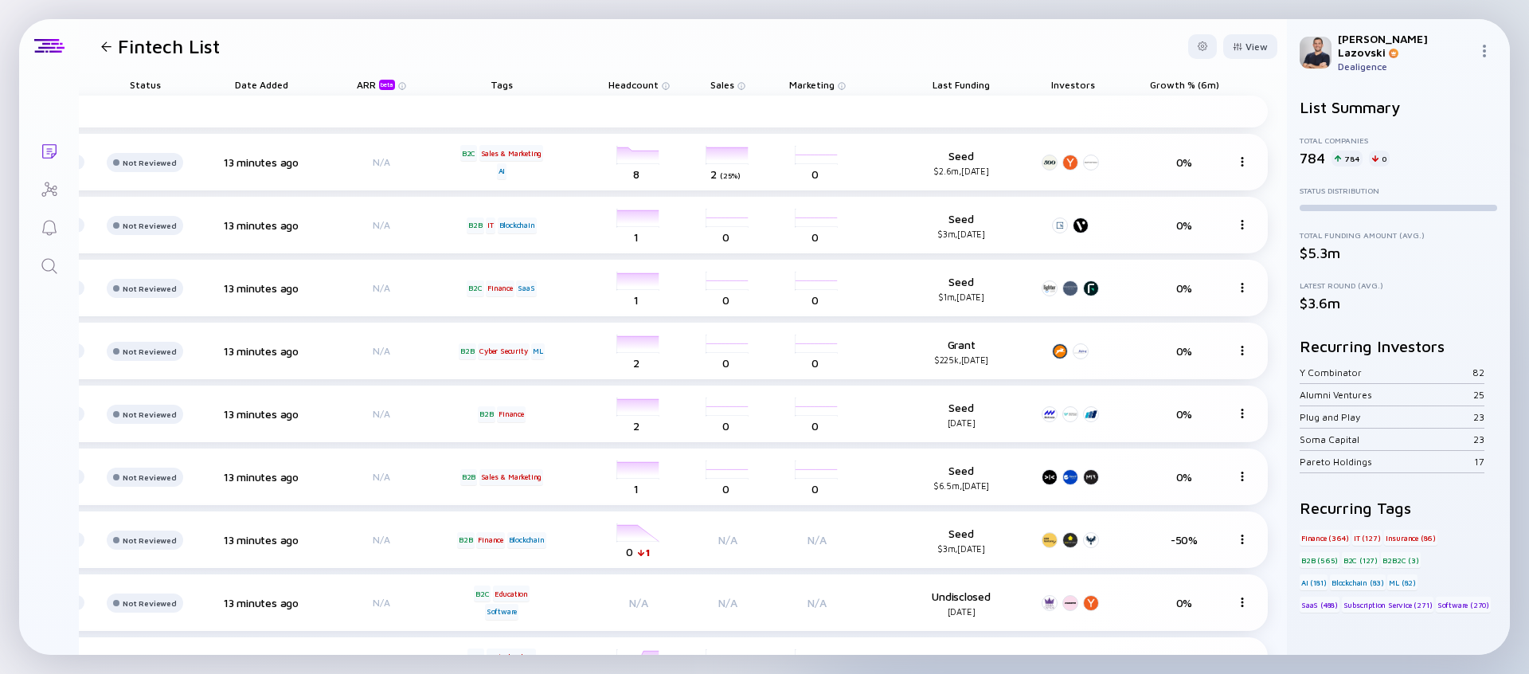
click at [990, 81] on span "Growth % (6m)" at bounding box center [961, 85] width 57 height 12
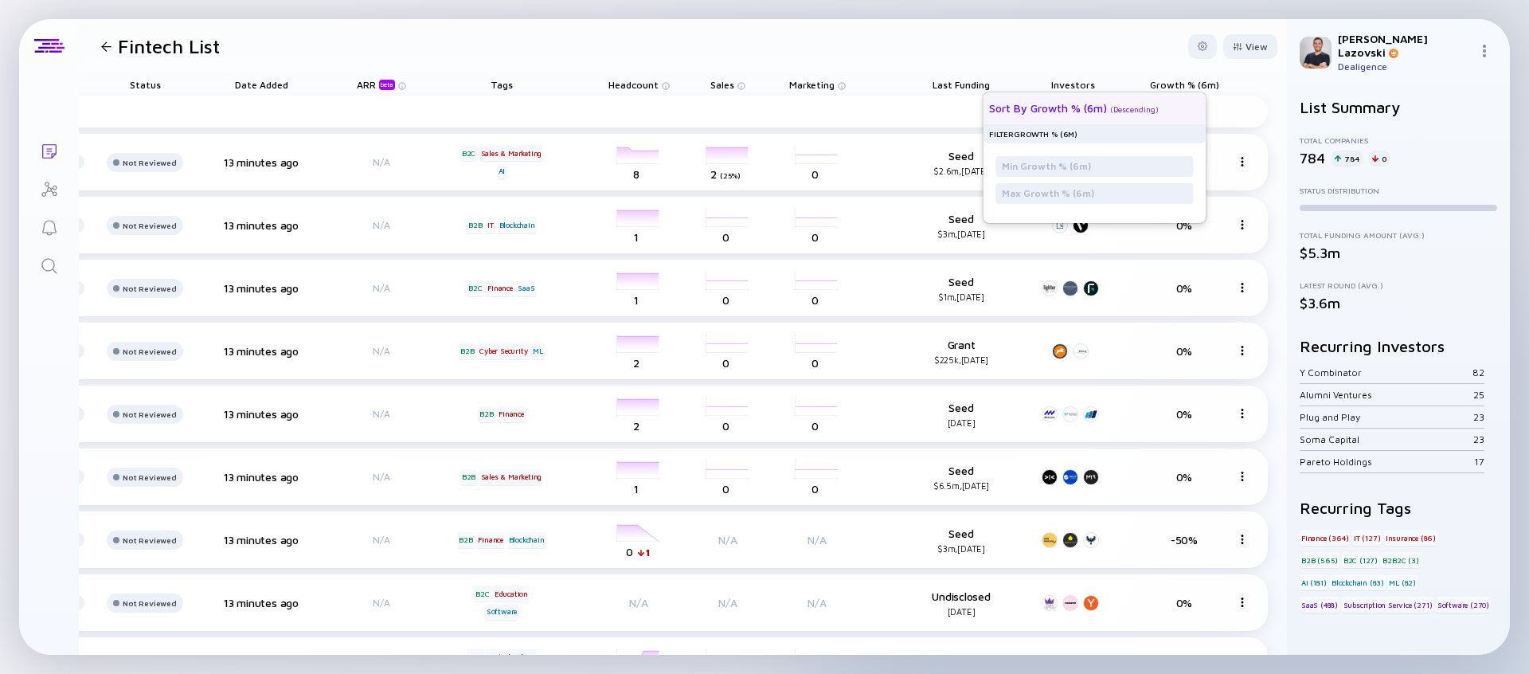
click at [1148, 101] on div "Sort by Growth % (6m) ( Descending )" at bounding box center [1087, 108] width 197 height 32
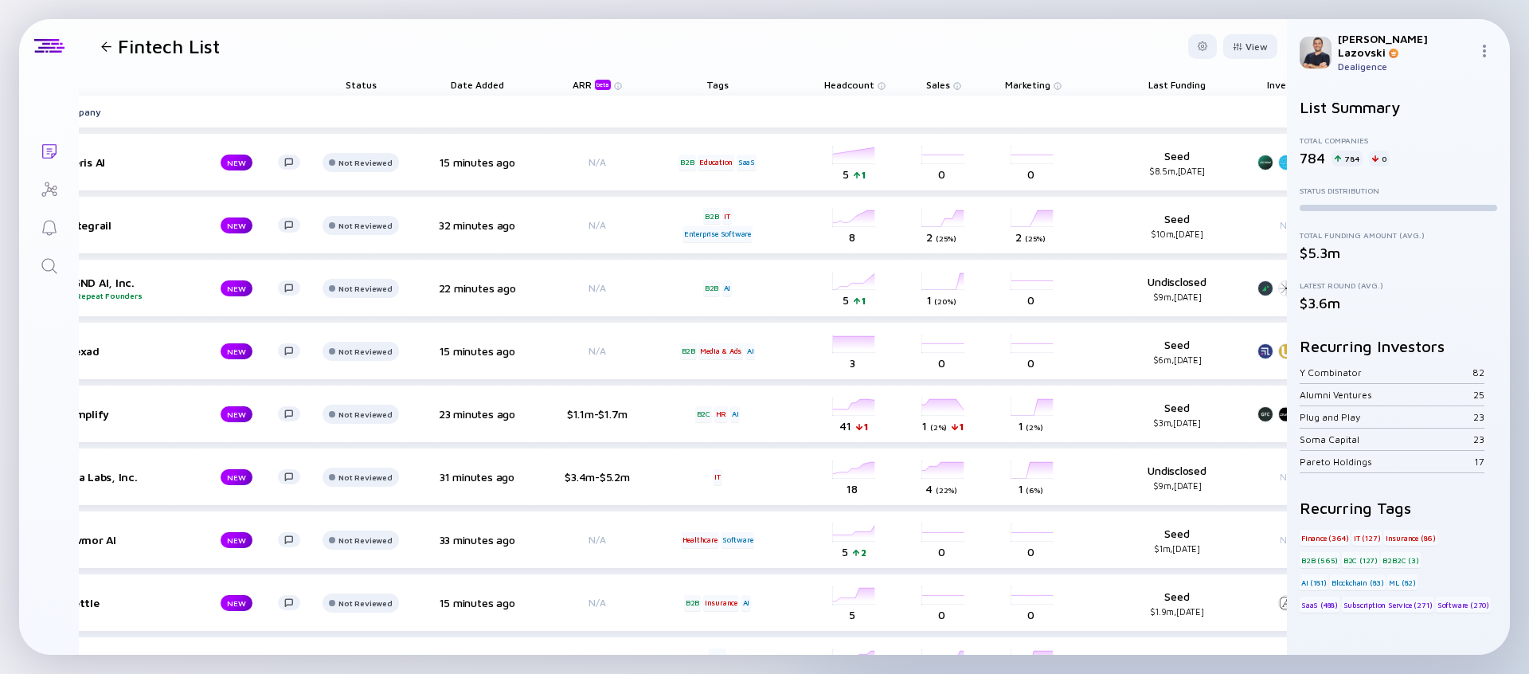
scroll to position [0, 0]
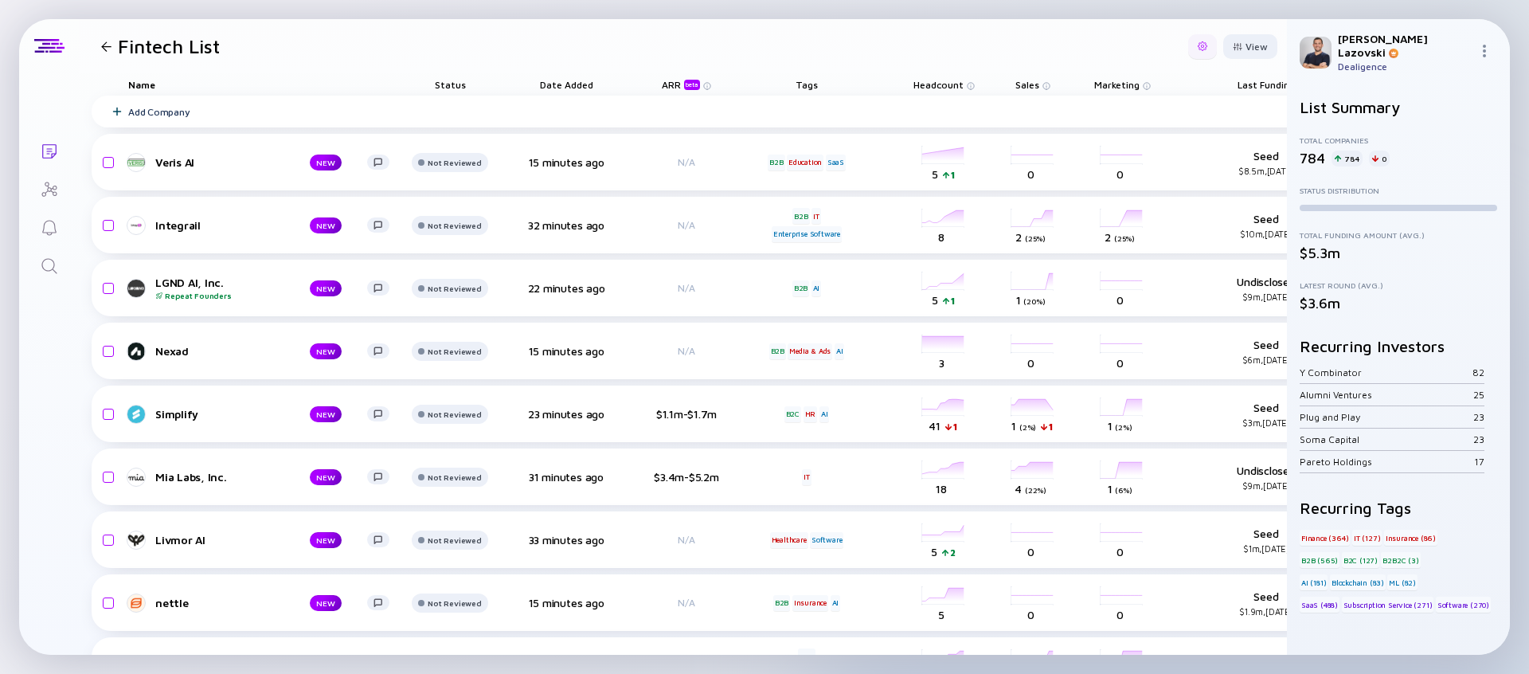
click at [1188, 43] on div at bounding box center [1202, 46] width 29 height 25
click at [1147, 107] on div "Share" at bounding box center [1154, 111] width 100 height 32
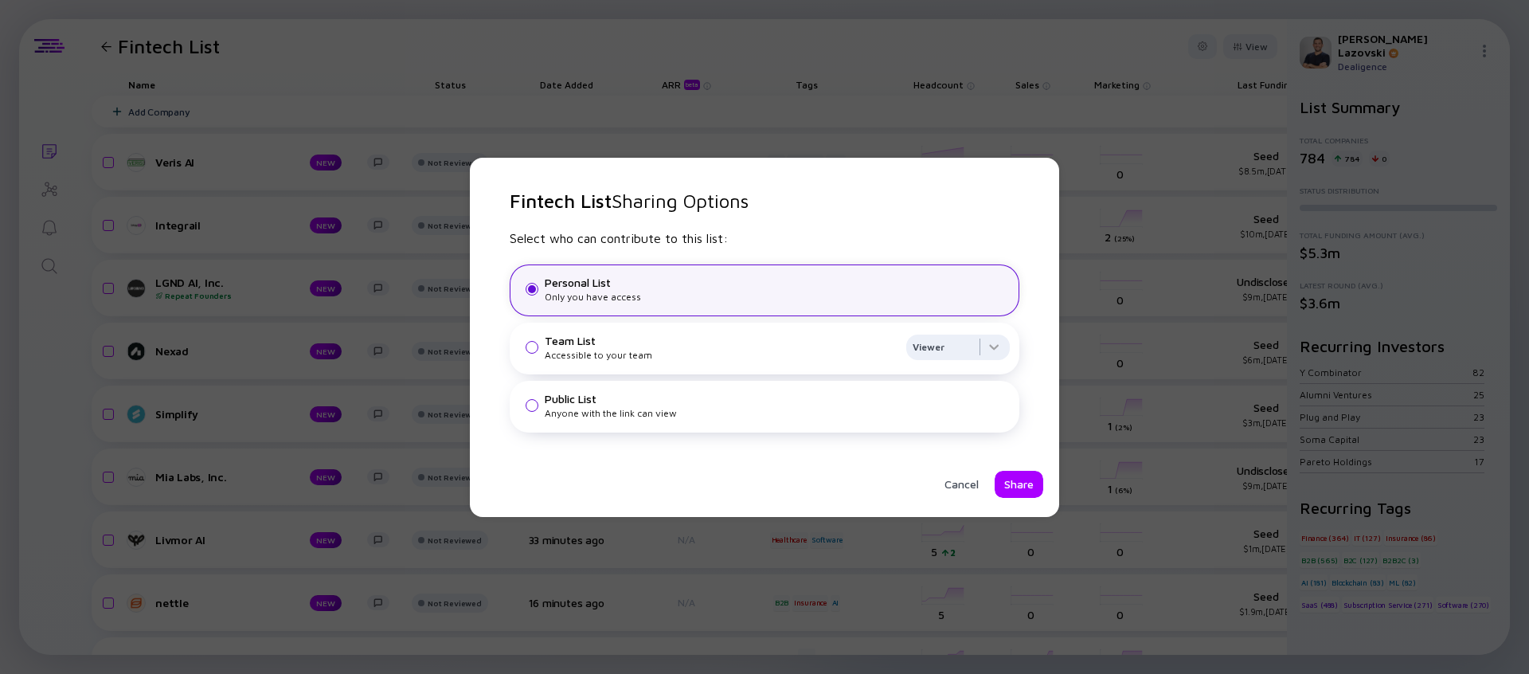
click at [654, 404] on div "Public List Anyone with the link can view" at bounding box center [777, 405] width 465 height 27
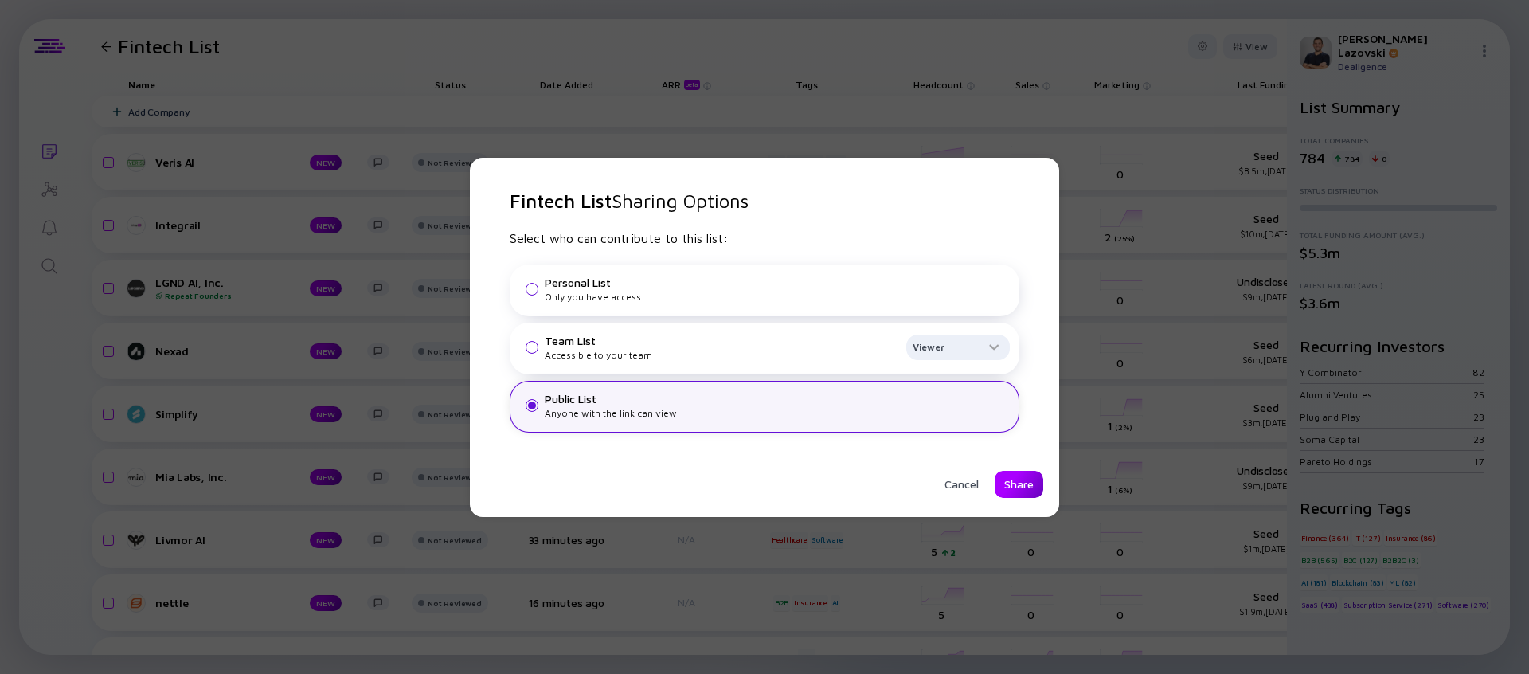
click at [999, 477] on div "Share" at bounding box center [1019, 484] width 49 height 27
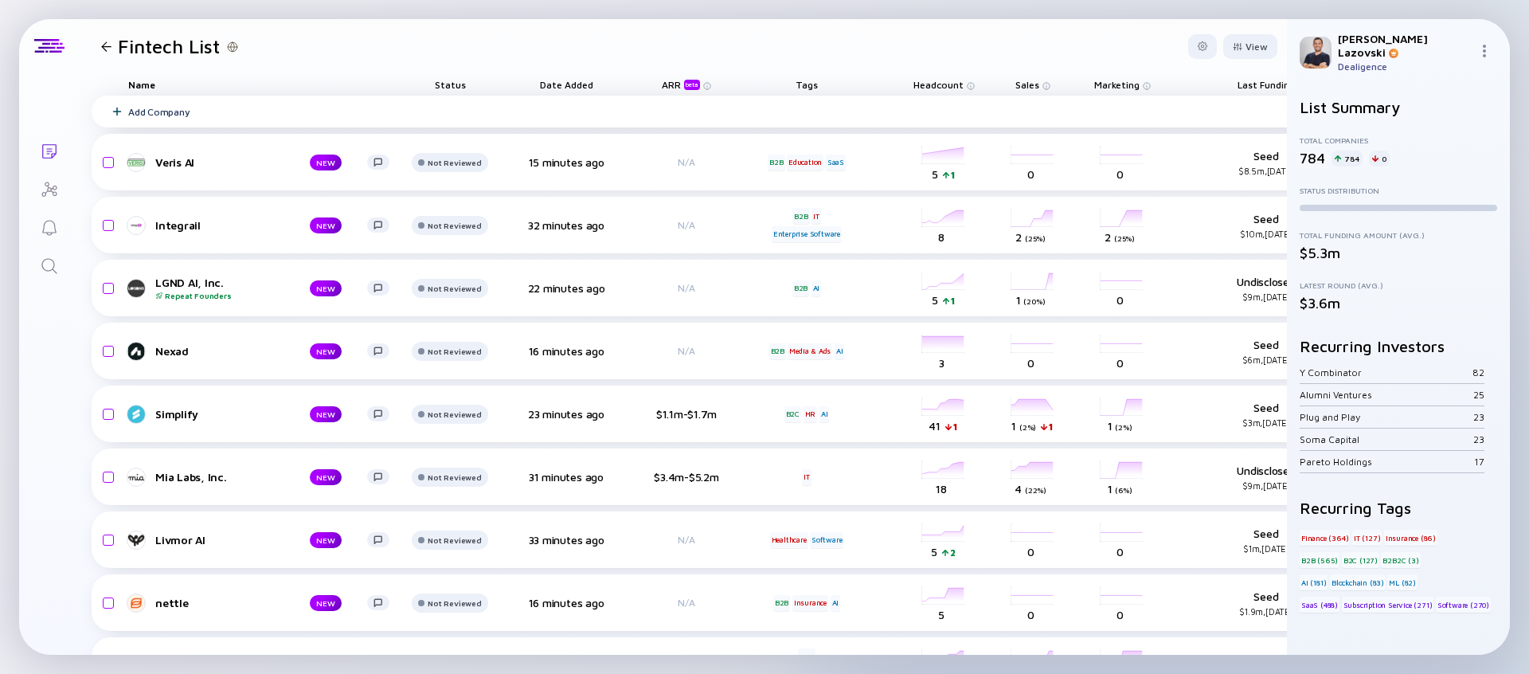
click at [326, 119] on div "Add Company" at bounding box center [832, 112] width 1481 height 32
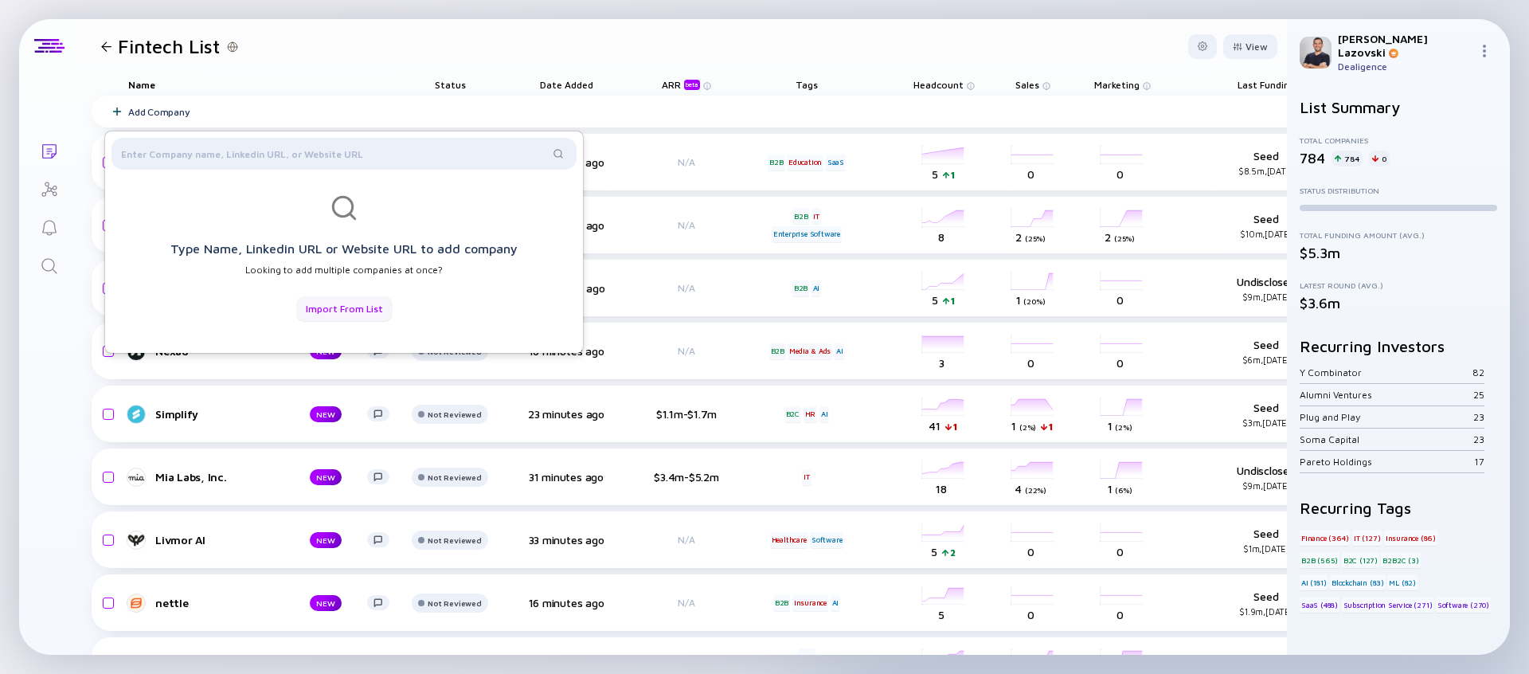
click at [355, 302] on div "Import from List" at bounding box center [344, 308] width 96 height 25
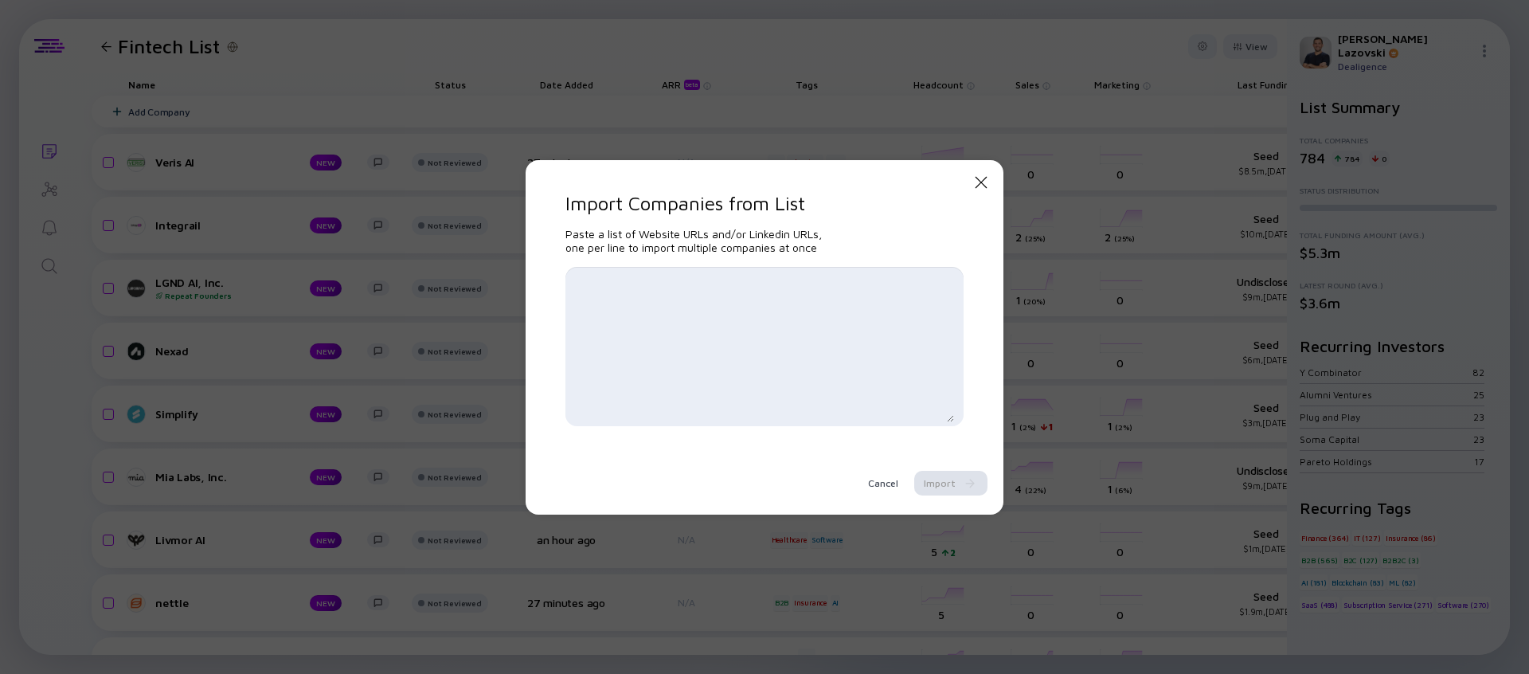
click at [581, 289] on textarea at bounding box center [764, 346] width 379 height 151
paste textarea "[URL][DOMAIN_NAME] [URL][DOMAIN_NAME] [URL][DOMAIN_NAME] [URL][DOMAIN_NAME] [UR…"
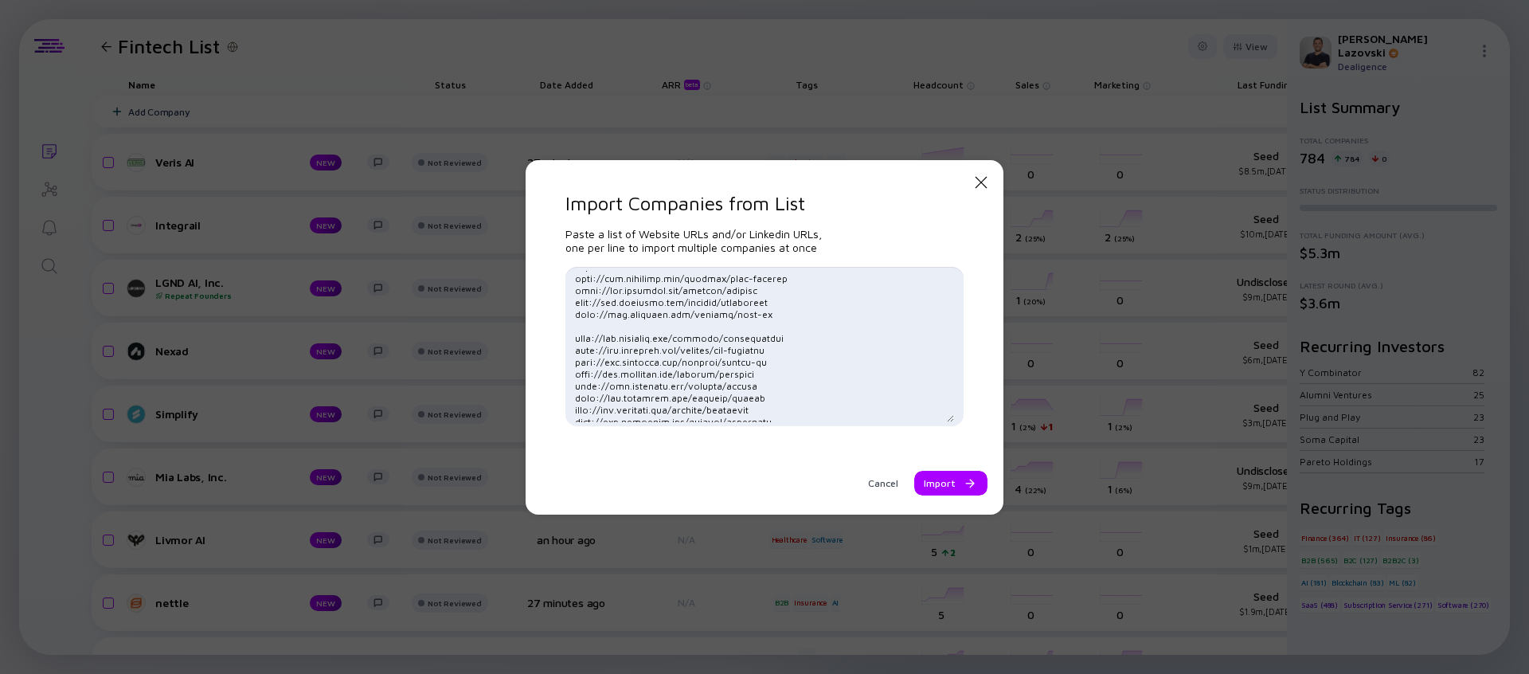
scroll to position [255, 0]
click at [755, 305] on textarea at bounding box center [764, 346] width 379 height 151
click at [757, 307] on textarea at bounding box center [764, 346] width 379 height 151
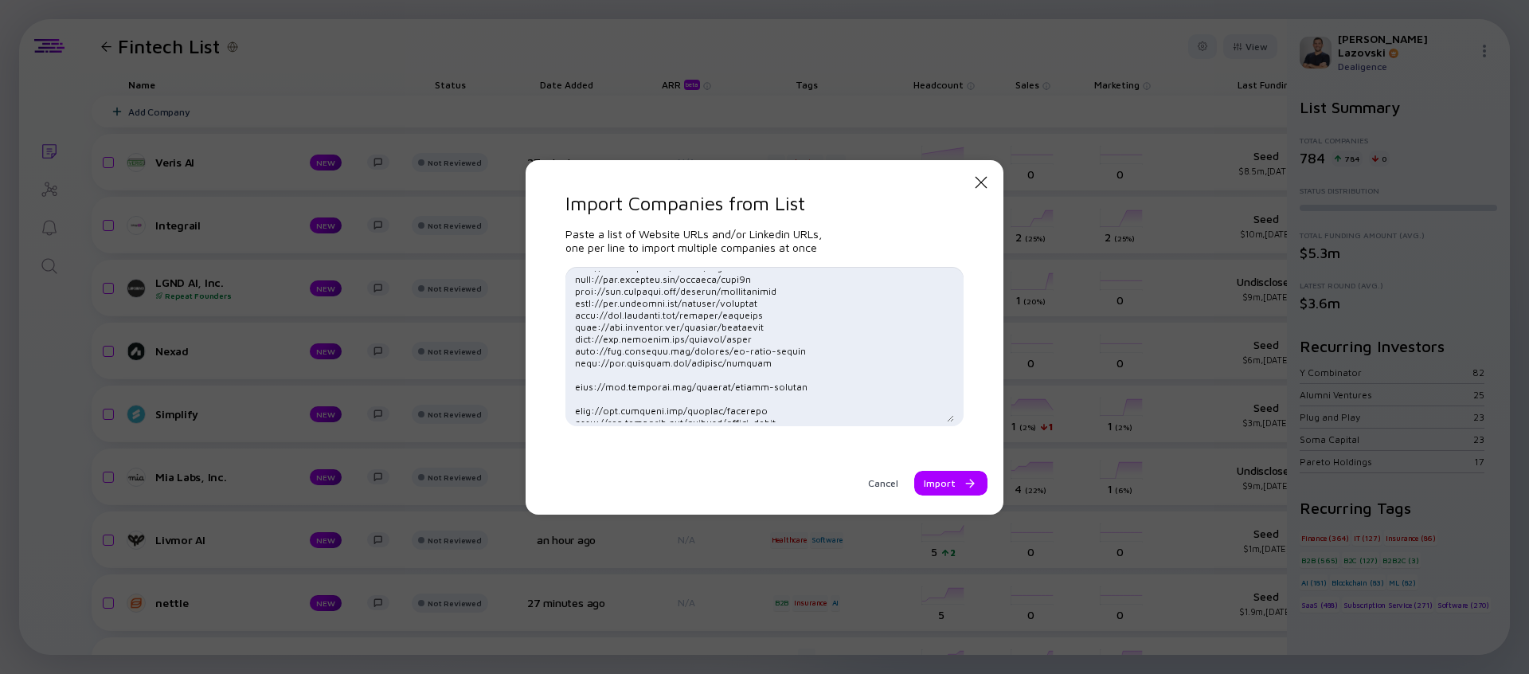
click at [754, 330] on textarea at bounding box center [764, 346] width 379 height 151
click at [740, 307] on textarea at bounding box center [764, 346] width 379 height 151
click at [722, 369] on textarea at bounding box center [764, 346] width 379 height 151
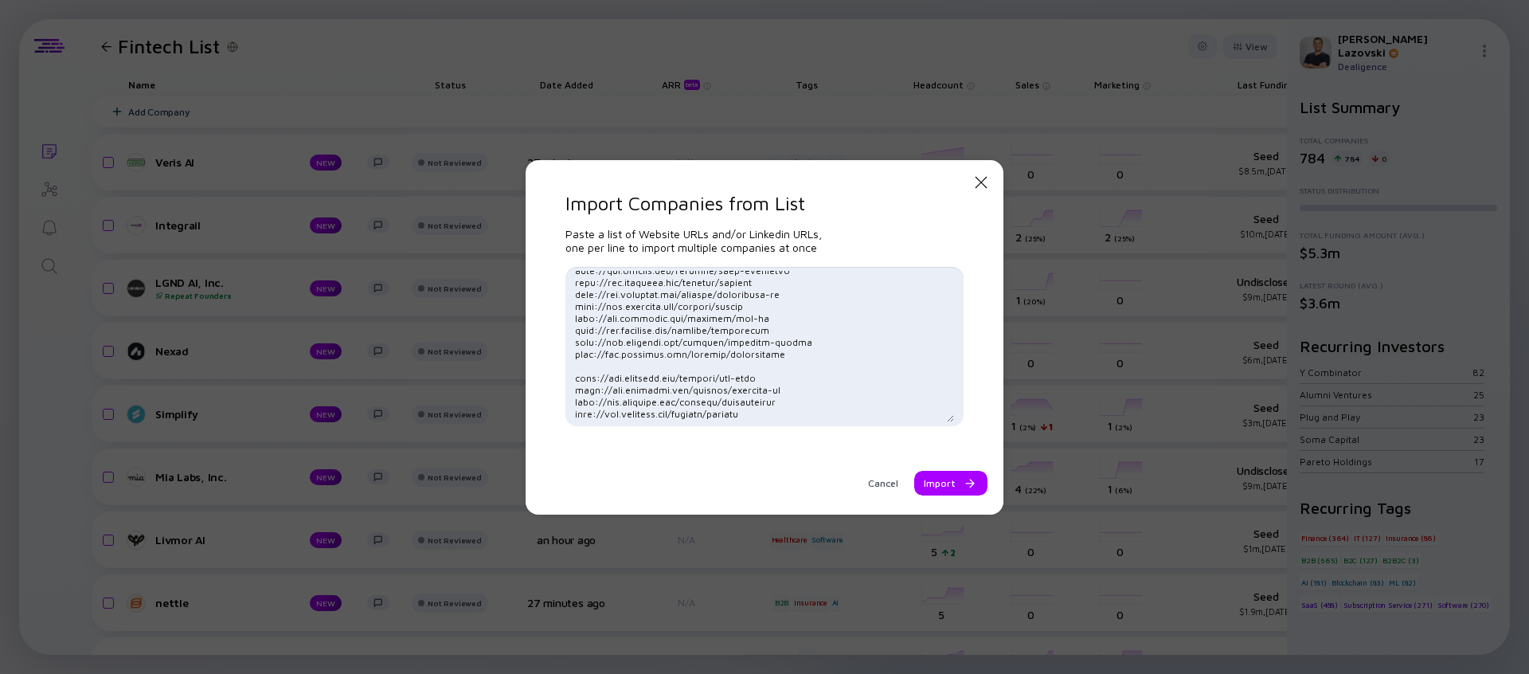
click at [726, 275] on textarea at bounding box center [764, 346] width 379 height 151
click at [735, 298] on textarea at bounding box center [764, 346] width 379 height 151
click at [718, 377] on textarea at bounding box center [764, 346] width 379 height 151
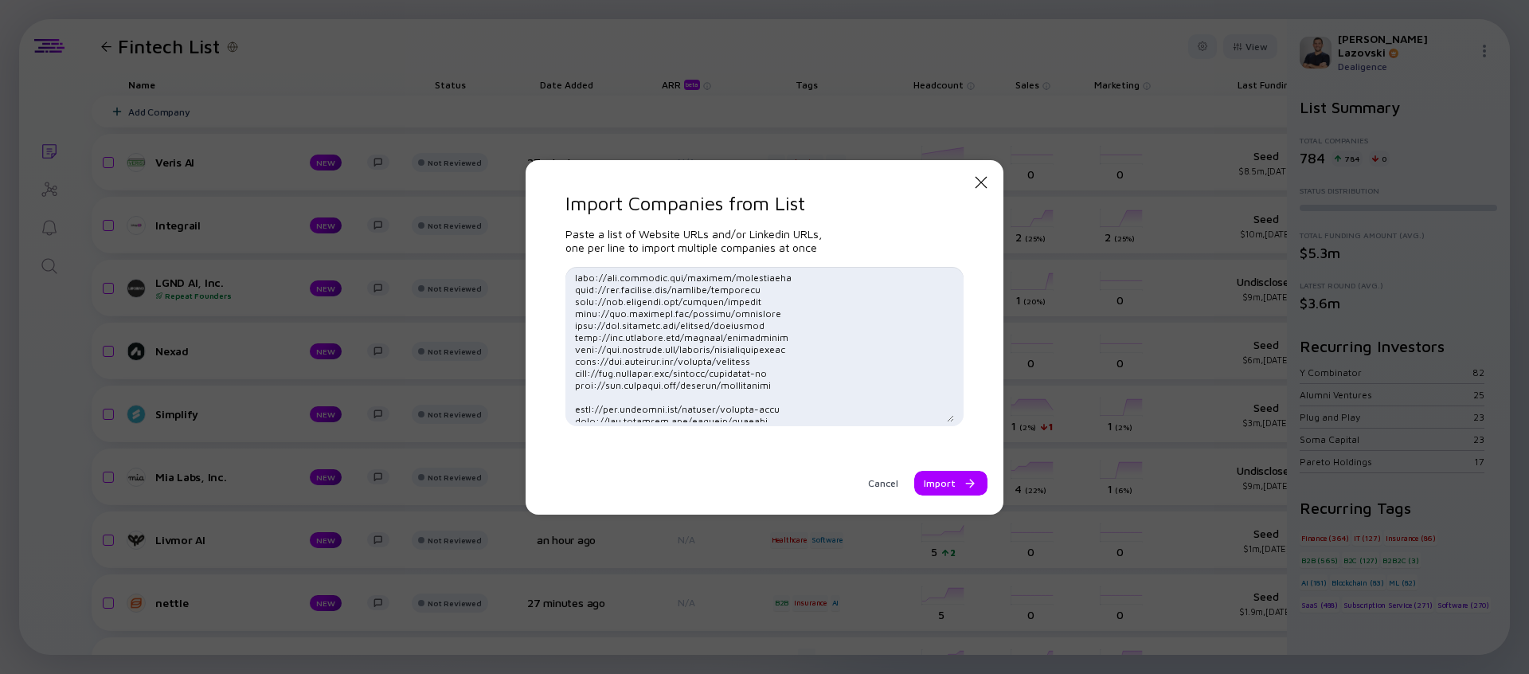
scroll to position [1719, 0]
click at [757, 397] on textarea at bounding box center [764, 346] width 379 height 151
type textarea "[URL][DOMAIN_NAME] [URL][DOMAIN_NAME] [URL][DOMAIN_NAME] [URL][DOMAIN_NAME] [UR…"
click at [953, 479] on div "Import" at bounding box center [950, 483] width 73 height 25
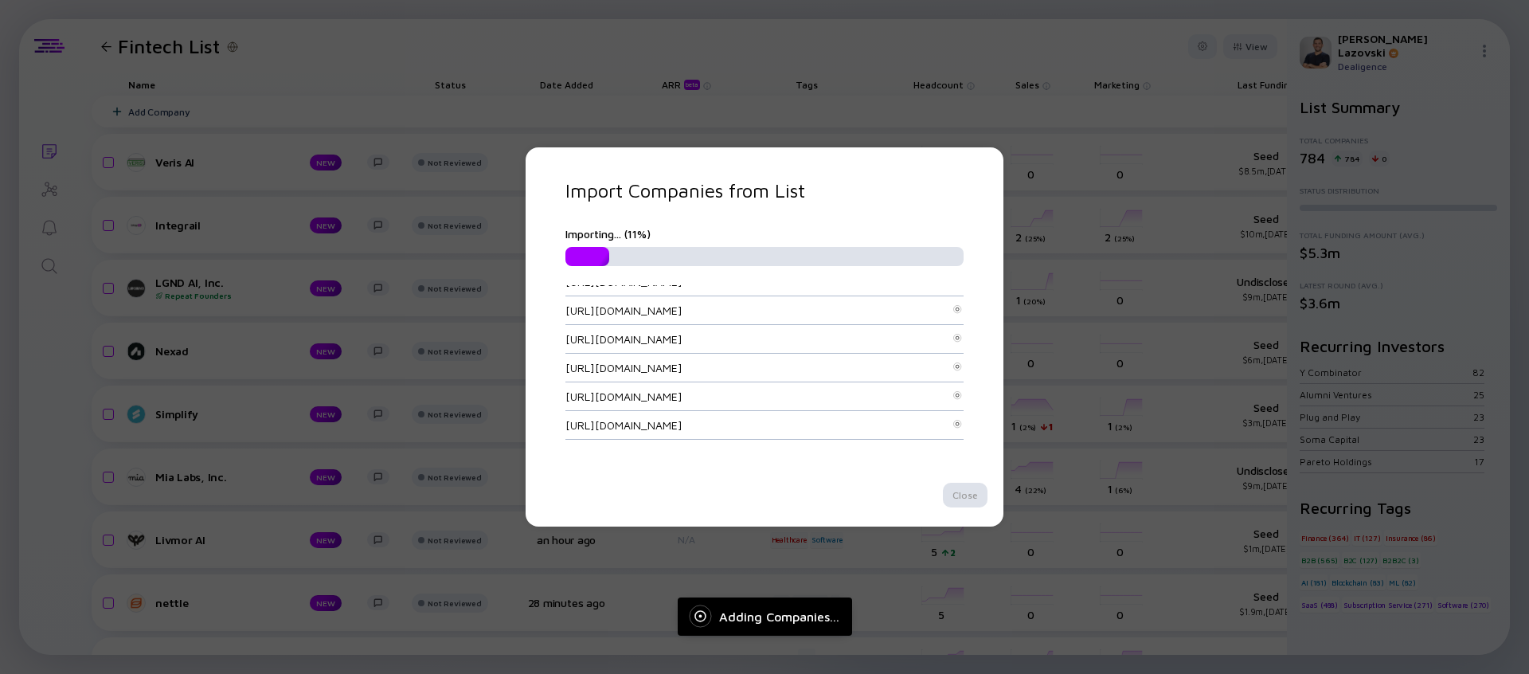
scroll to position [8858, 0]
